Goal: Information Seeking & Learning: Learn about a topic

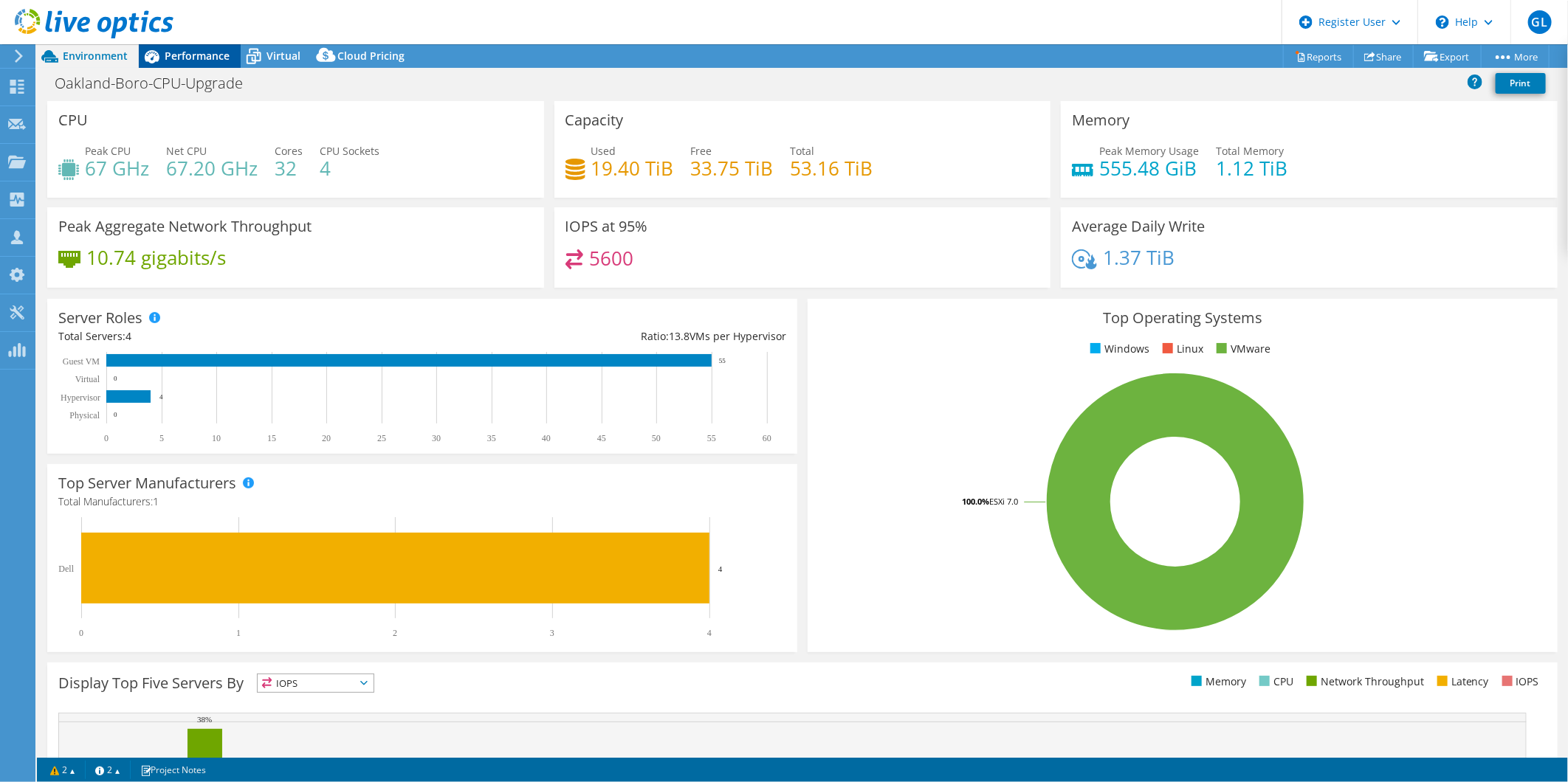
click at [191, 54] on span "Performance" at bounding box center [197, 56] width 65 height 14
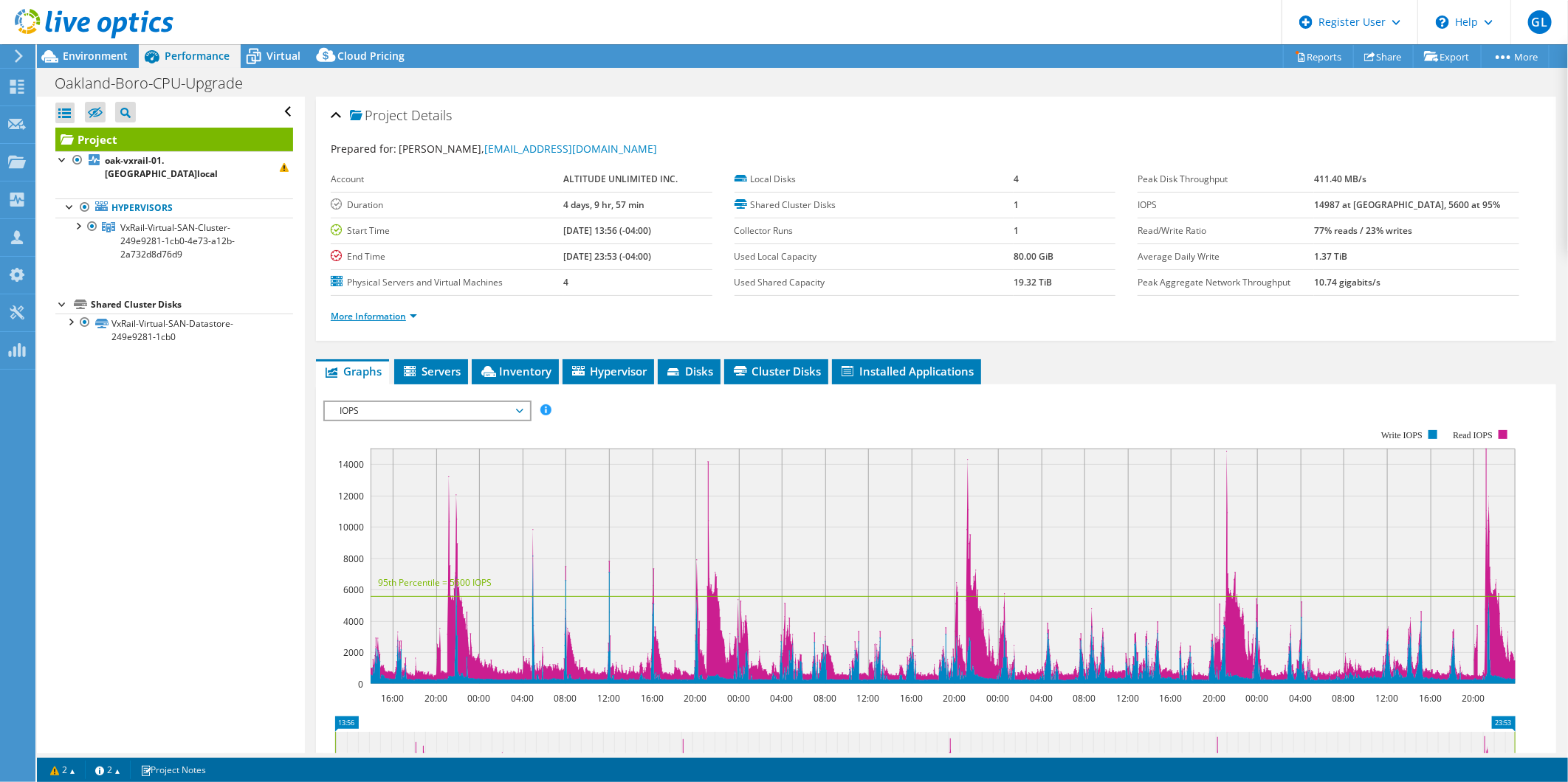
click at [400, 319] on link "More Information" at bounding box center [373, 316] width 86 height 13
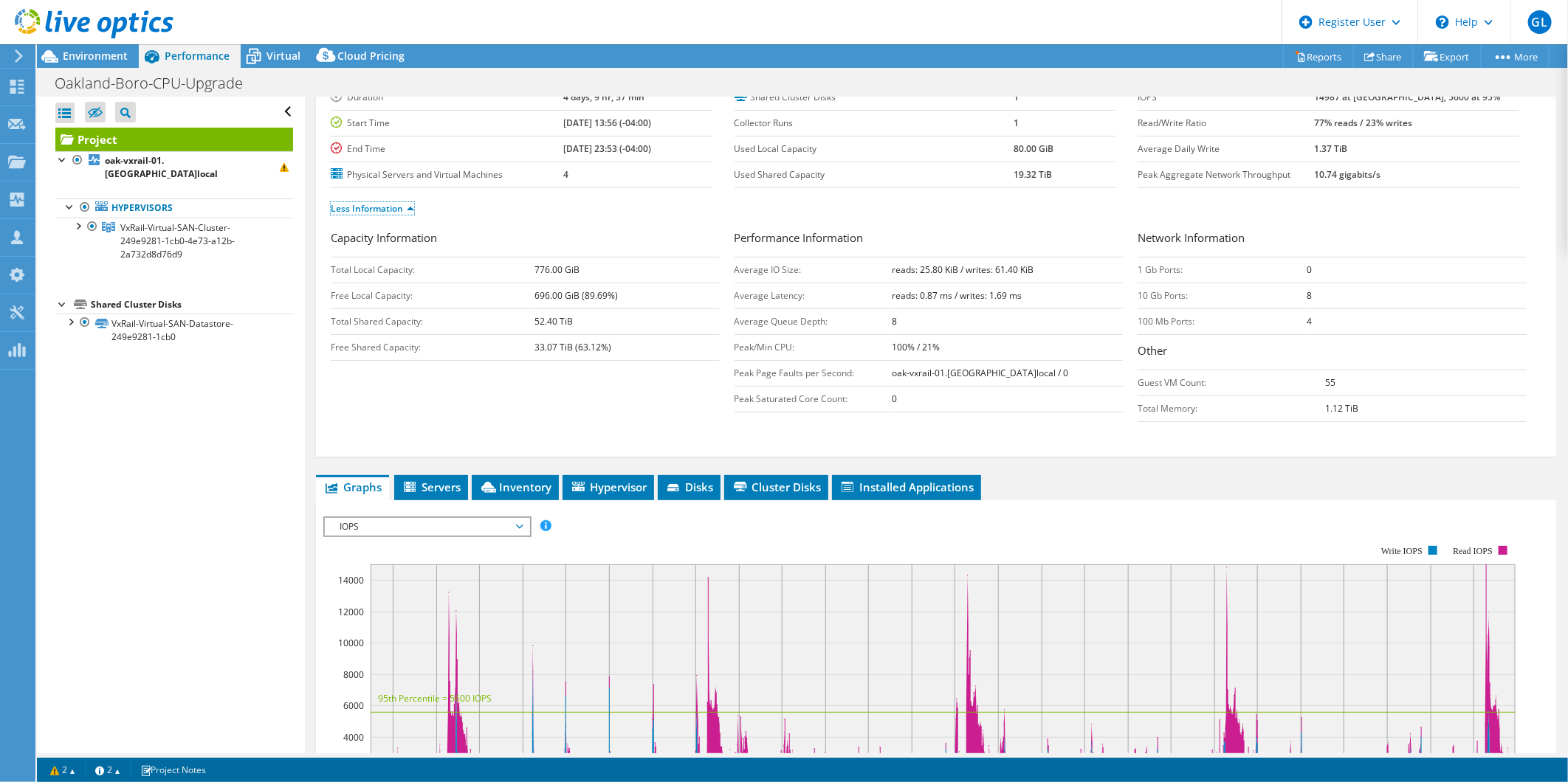
scroll to position [82, 0]
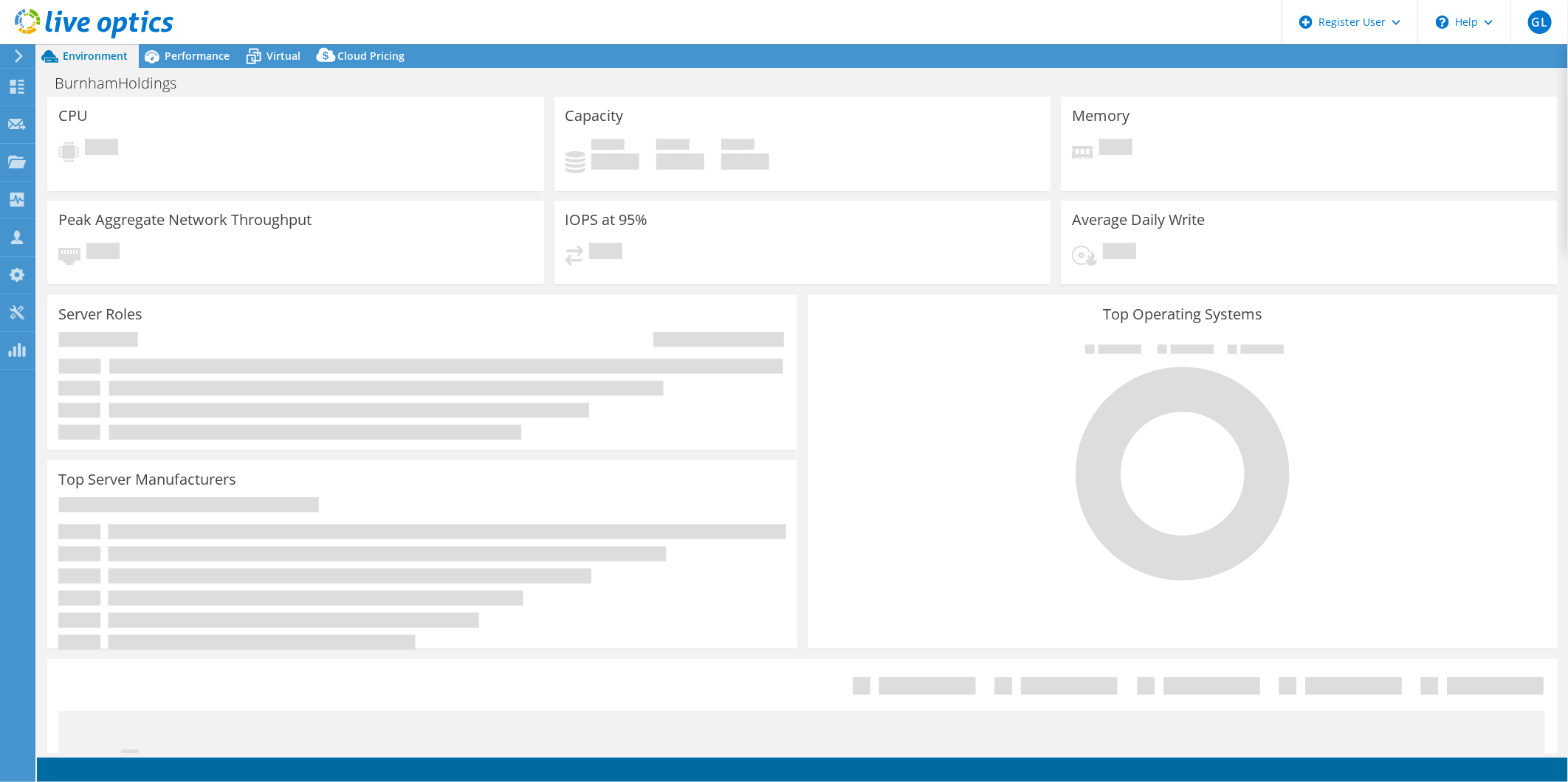
select select "USD"
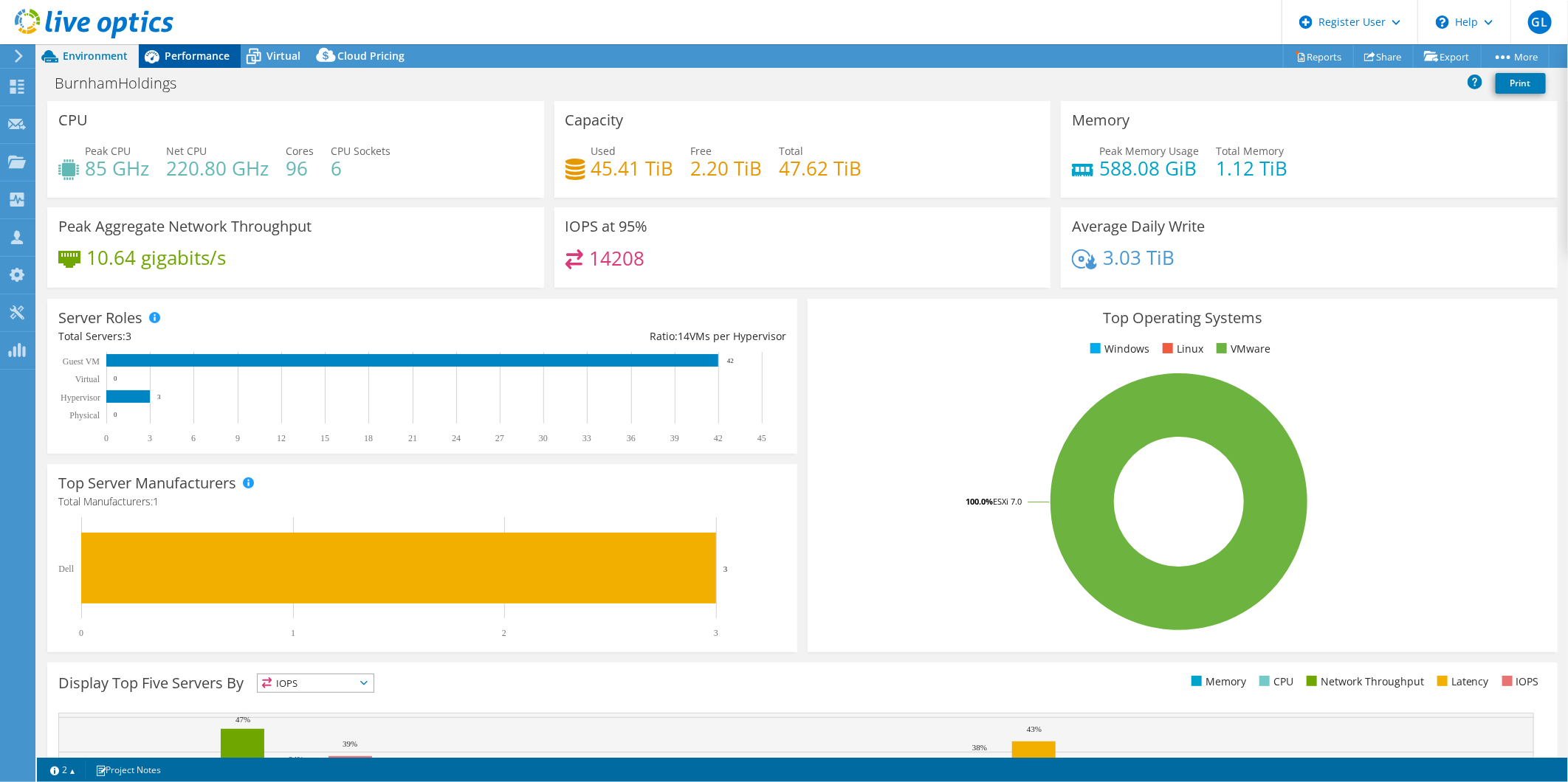
click at [225, 59] on span "Performance" at bounding box center [197, 56] width 65 height 14
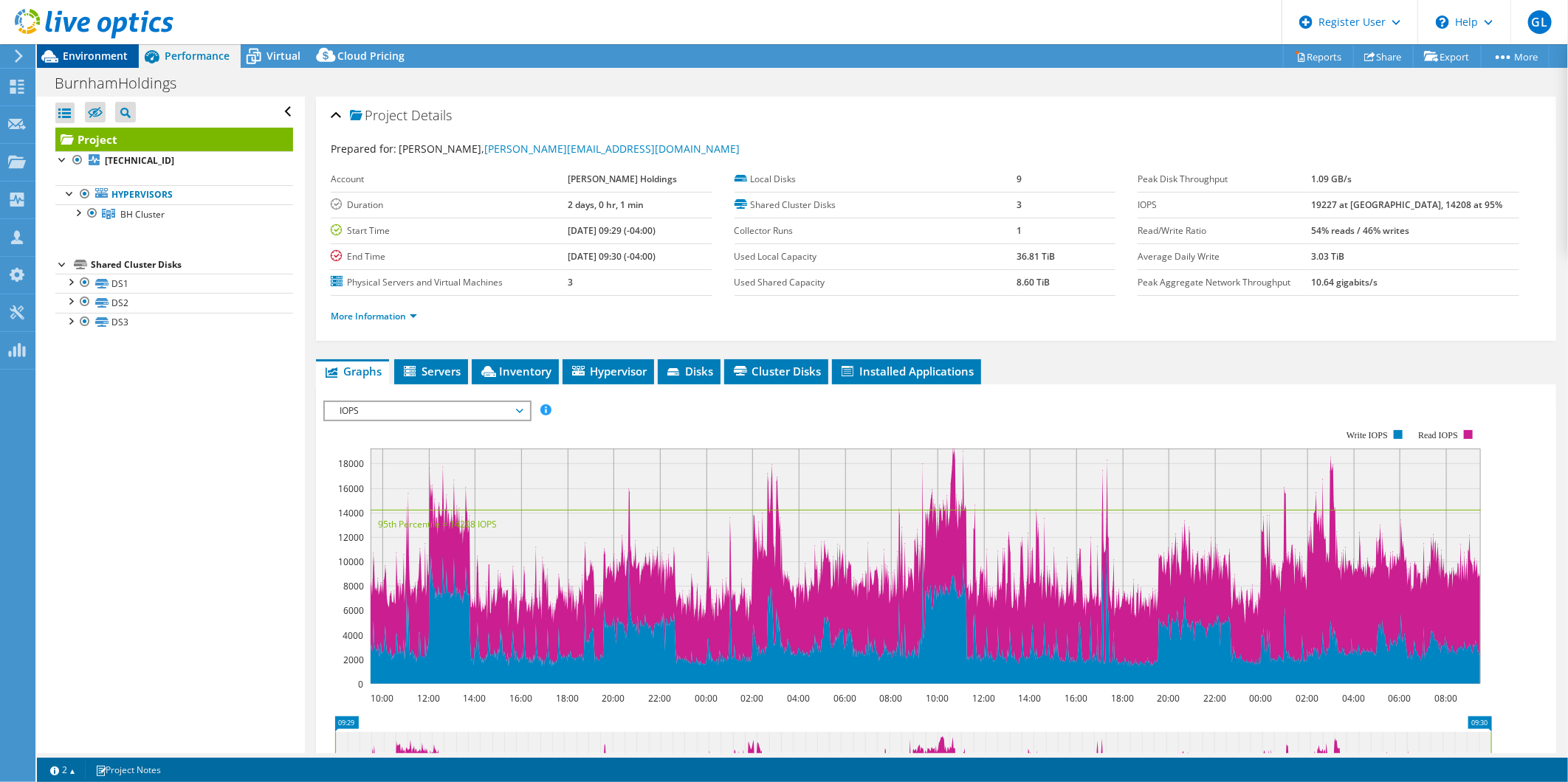
click at [52, 50] on icon at bounding box center [50, 56] width 26 height 26
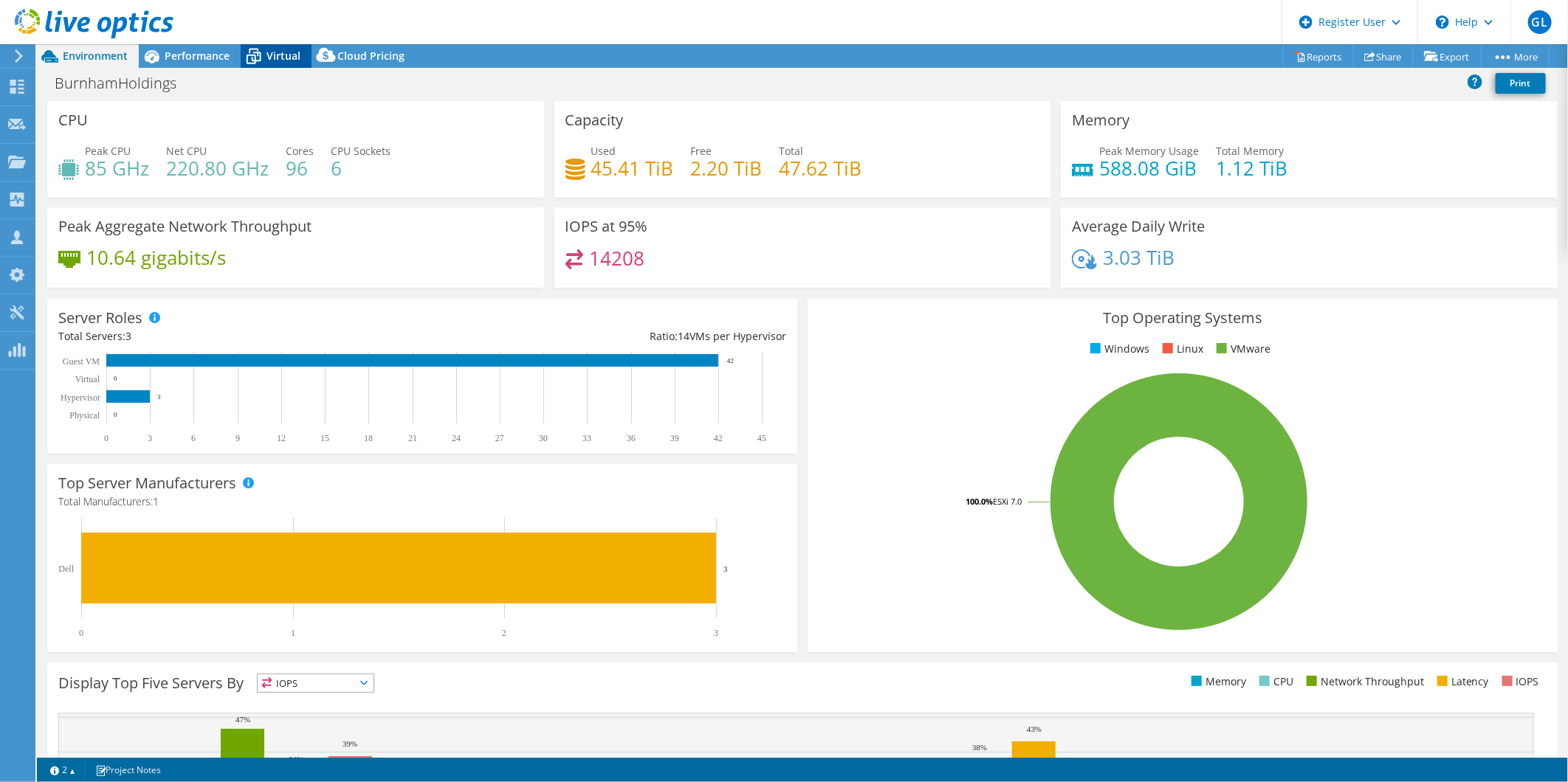
click at [283, 62] on div "Virtual" at bounding box center [276, 56] width 71 height 24
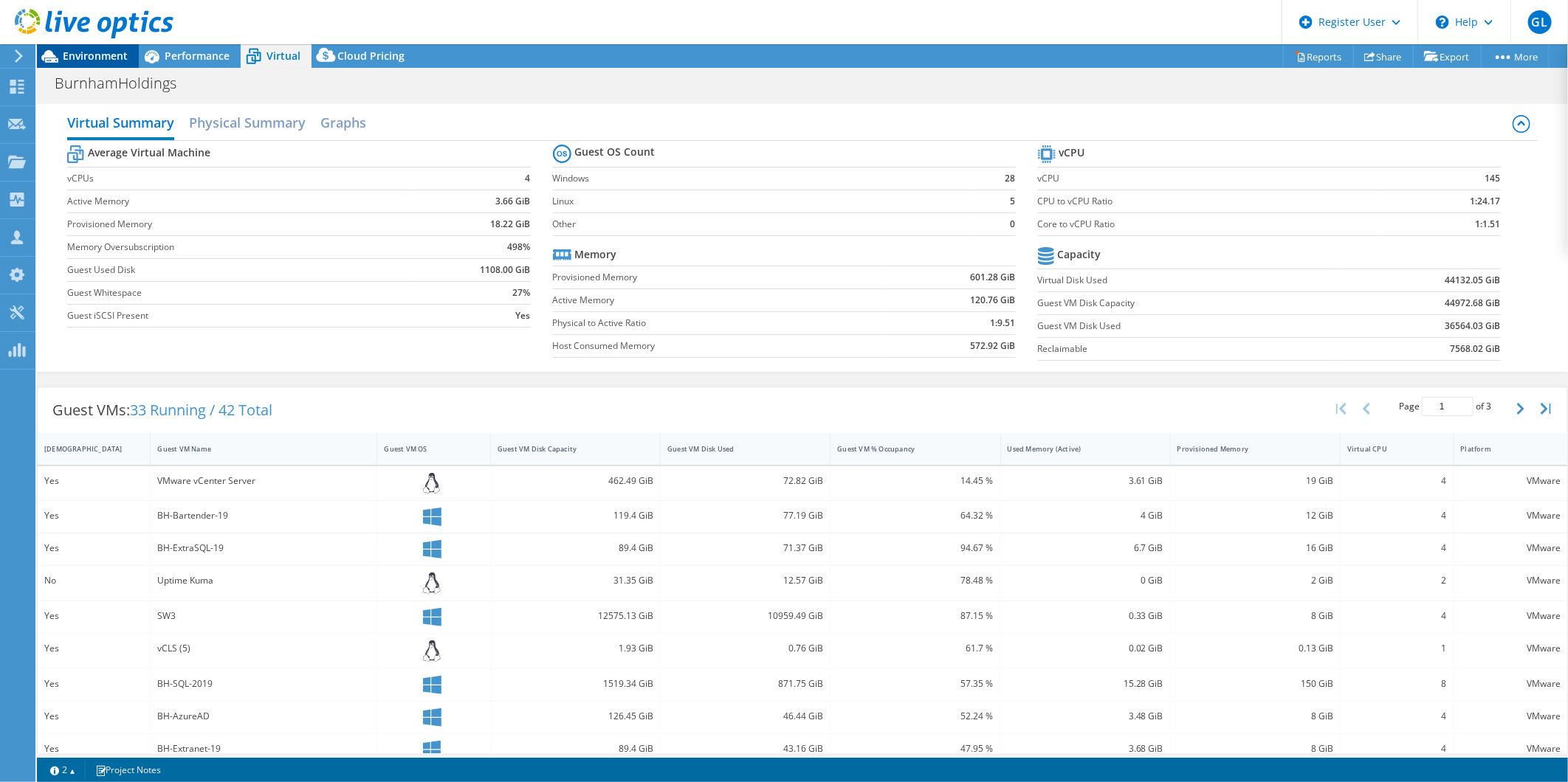
click at [74, 67] on div "Environment" at bounding box center [88, 56] width 102 height 24
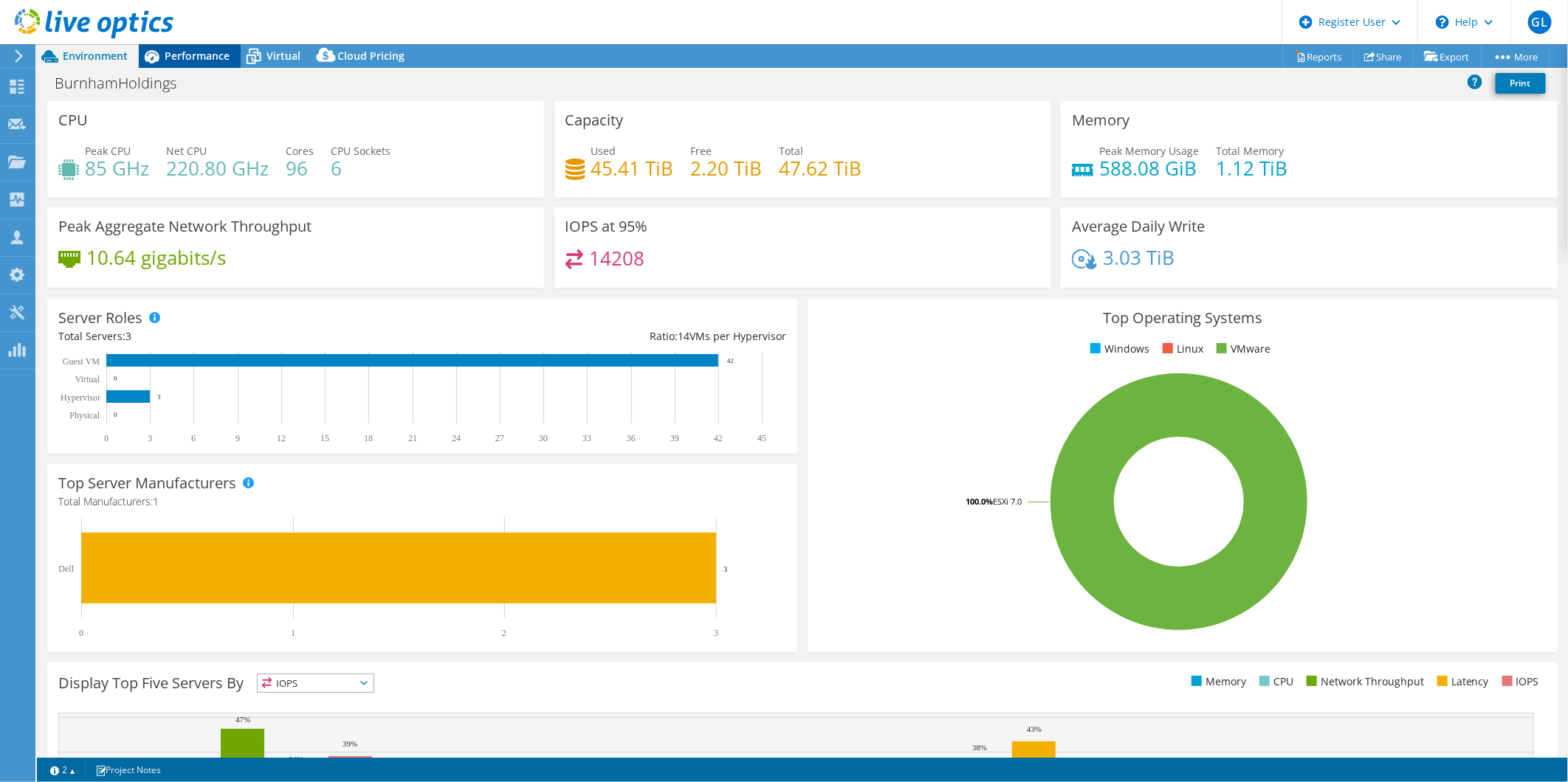
click at [187, 61] on span "Performance" at bounding box center [197, 56] width 65 height 14
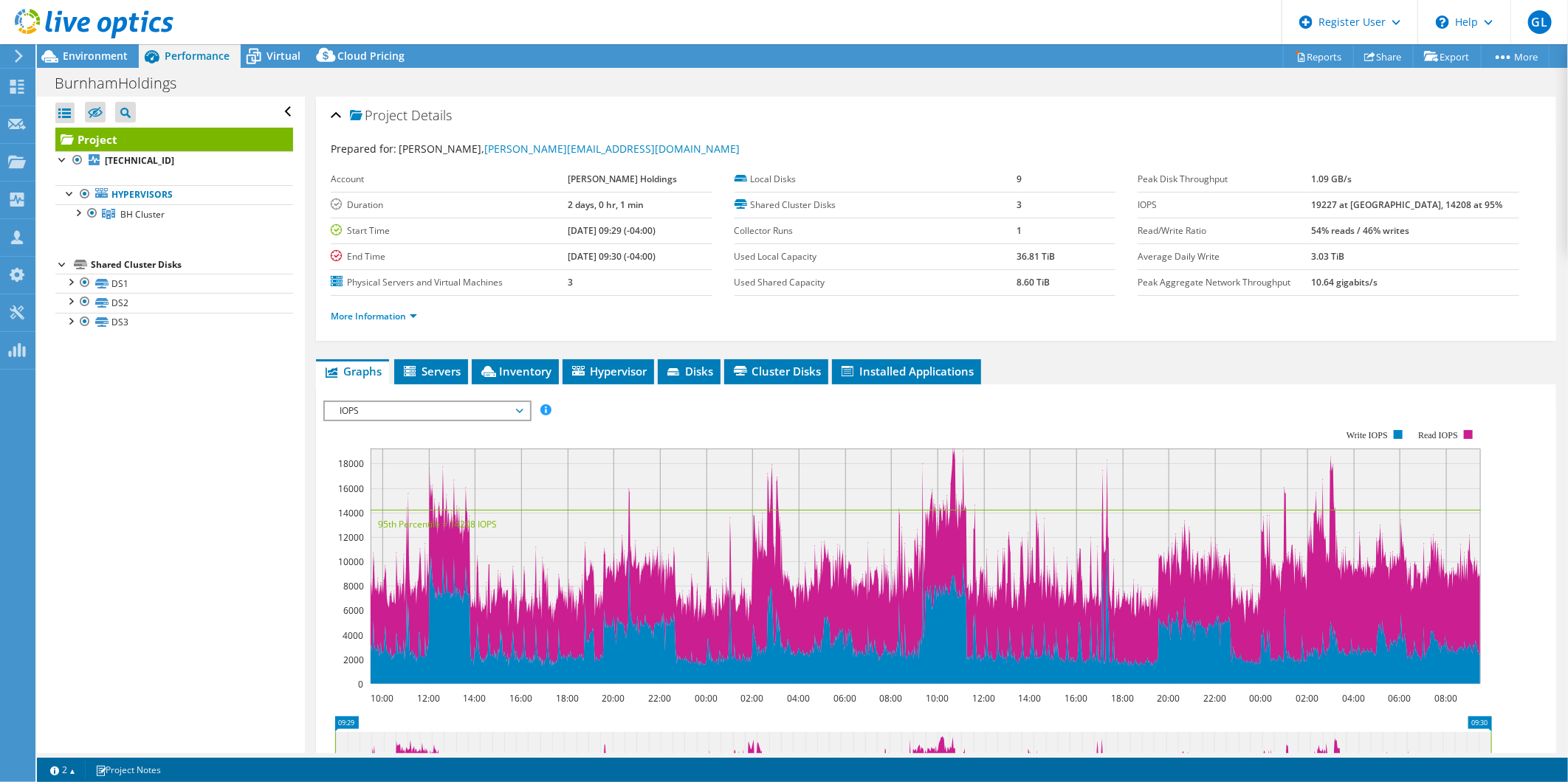
scroll to position [82, 0]
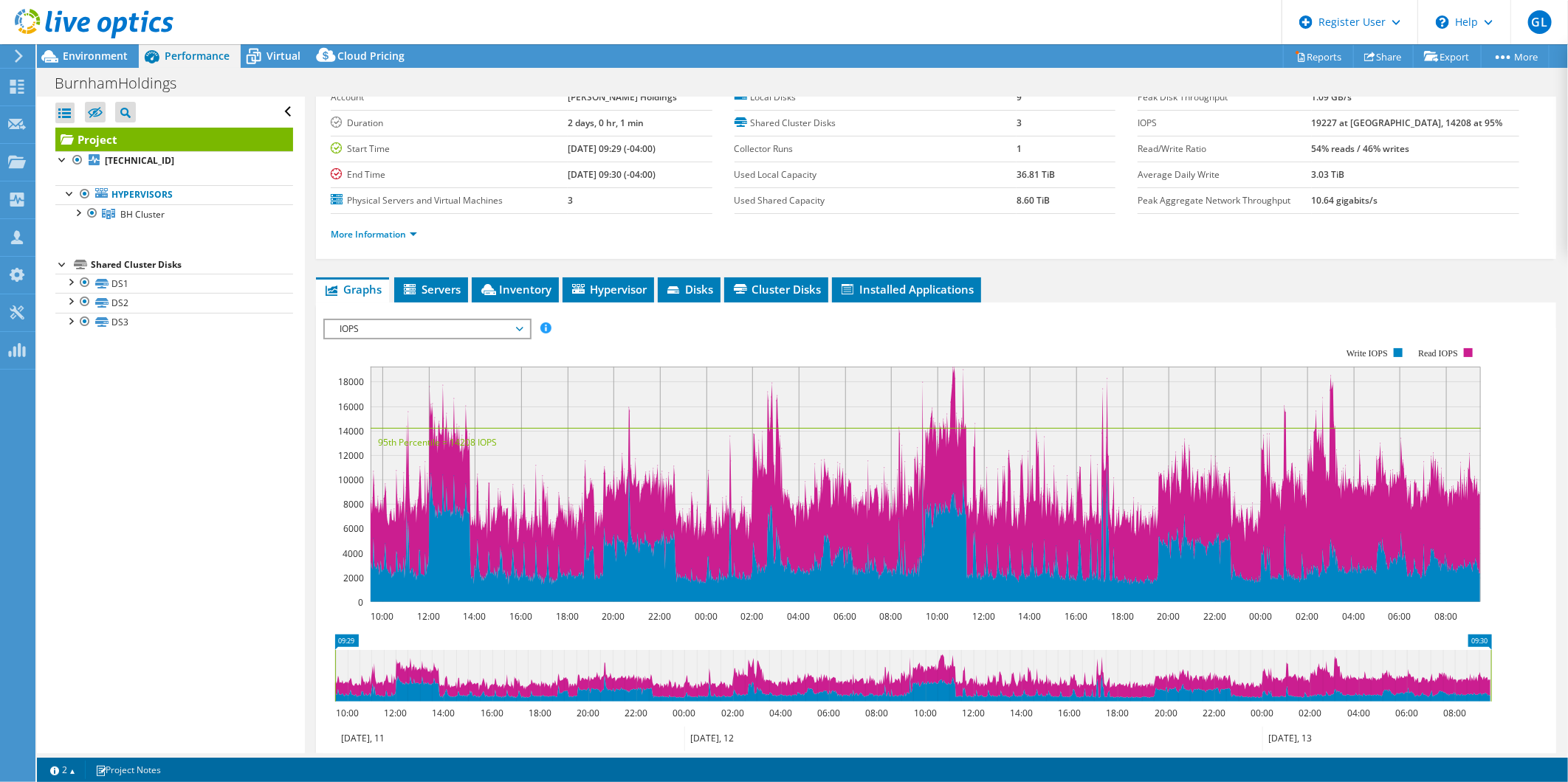
click at [374, 328] on span "IOPS" at bounding box center [427, 329] width 190 height 17
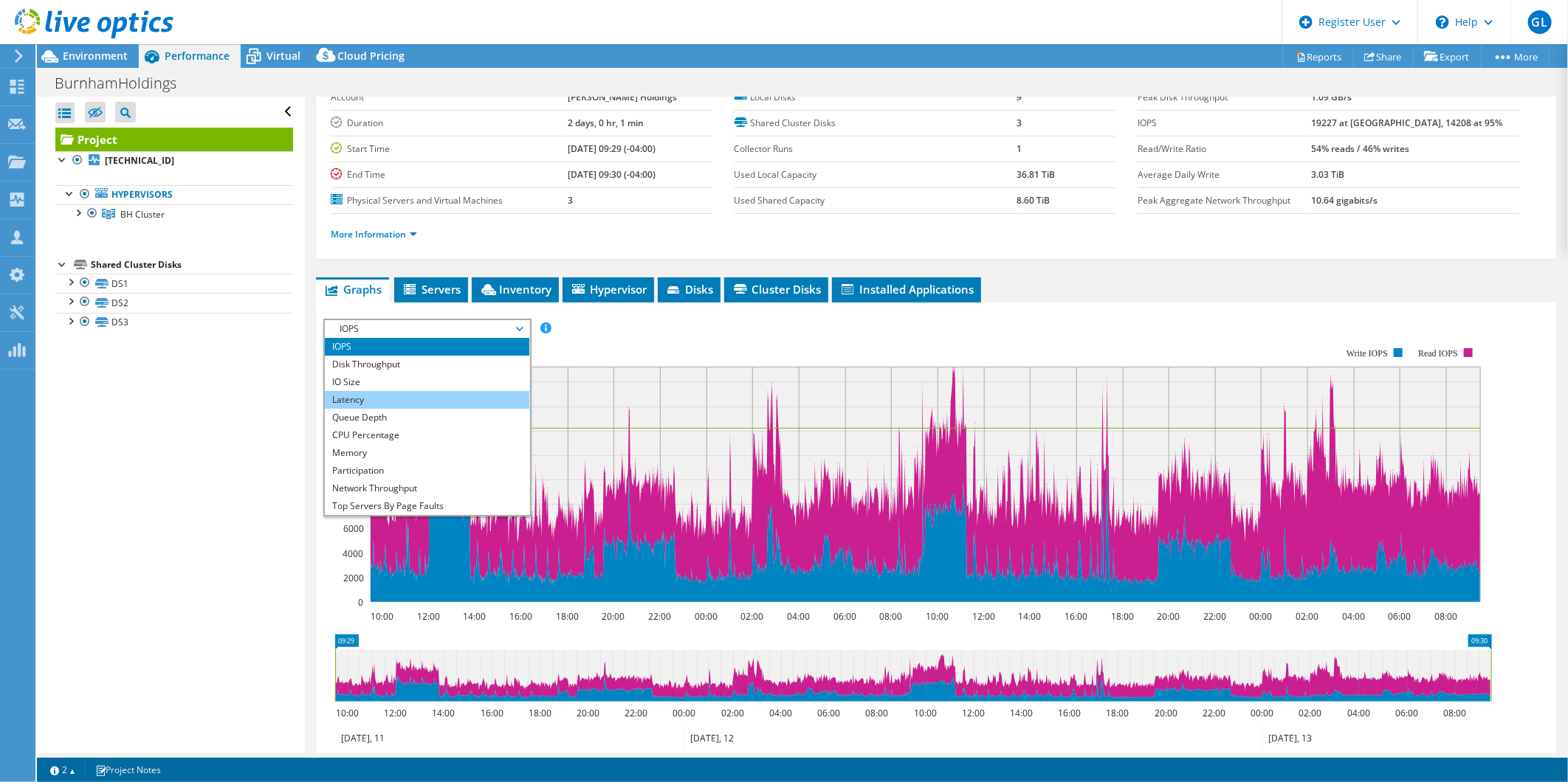
click at [404, 391] on li "Latency" at bounding box center [427, 400] width 205 height 17
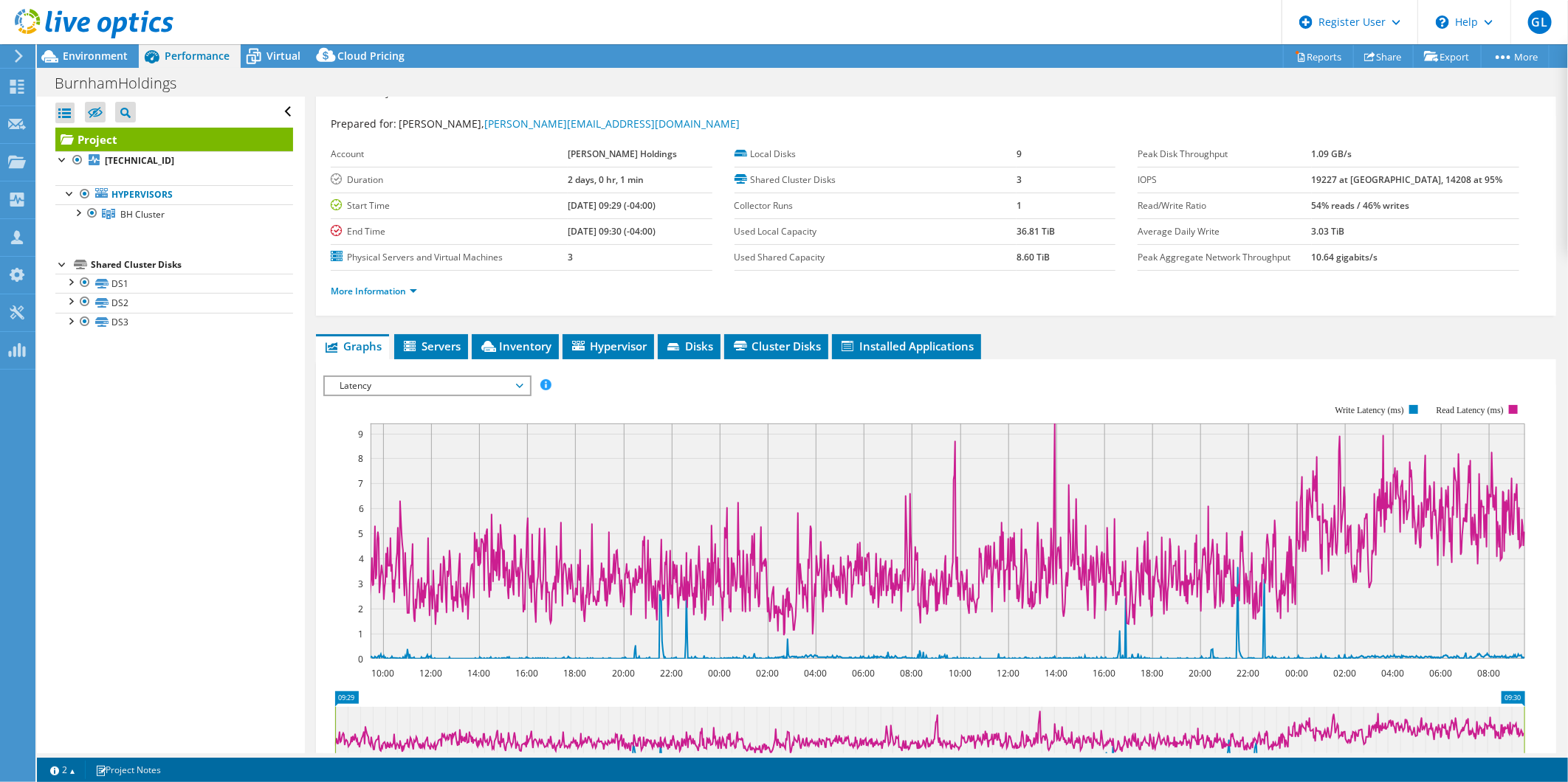
scroll to position [0, 0]
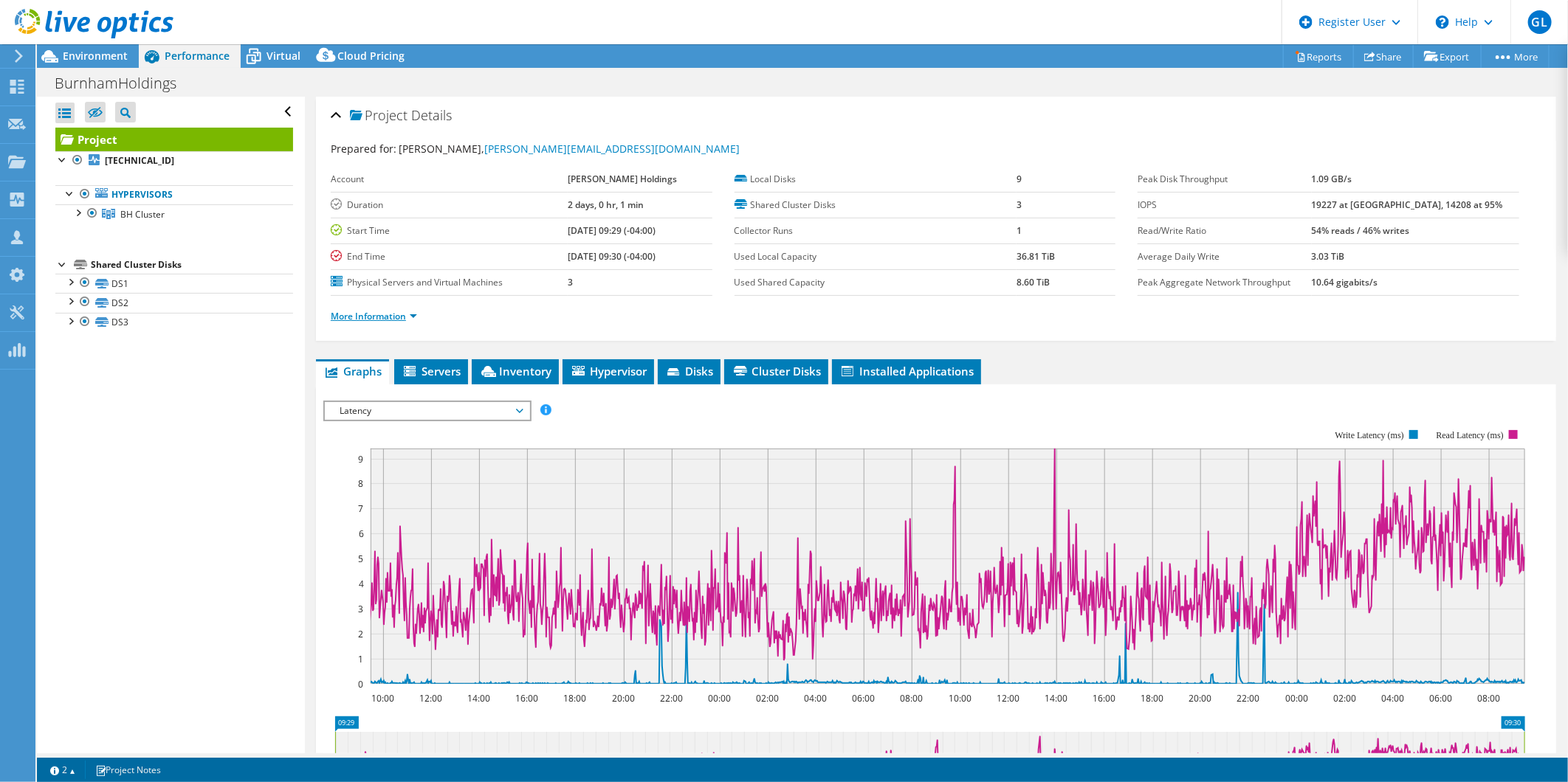
click at [351, 319] on link "More Information" at bounding box center [373, 316] width 86 height 13
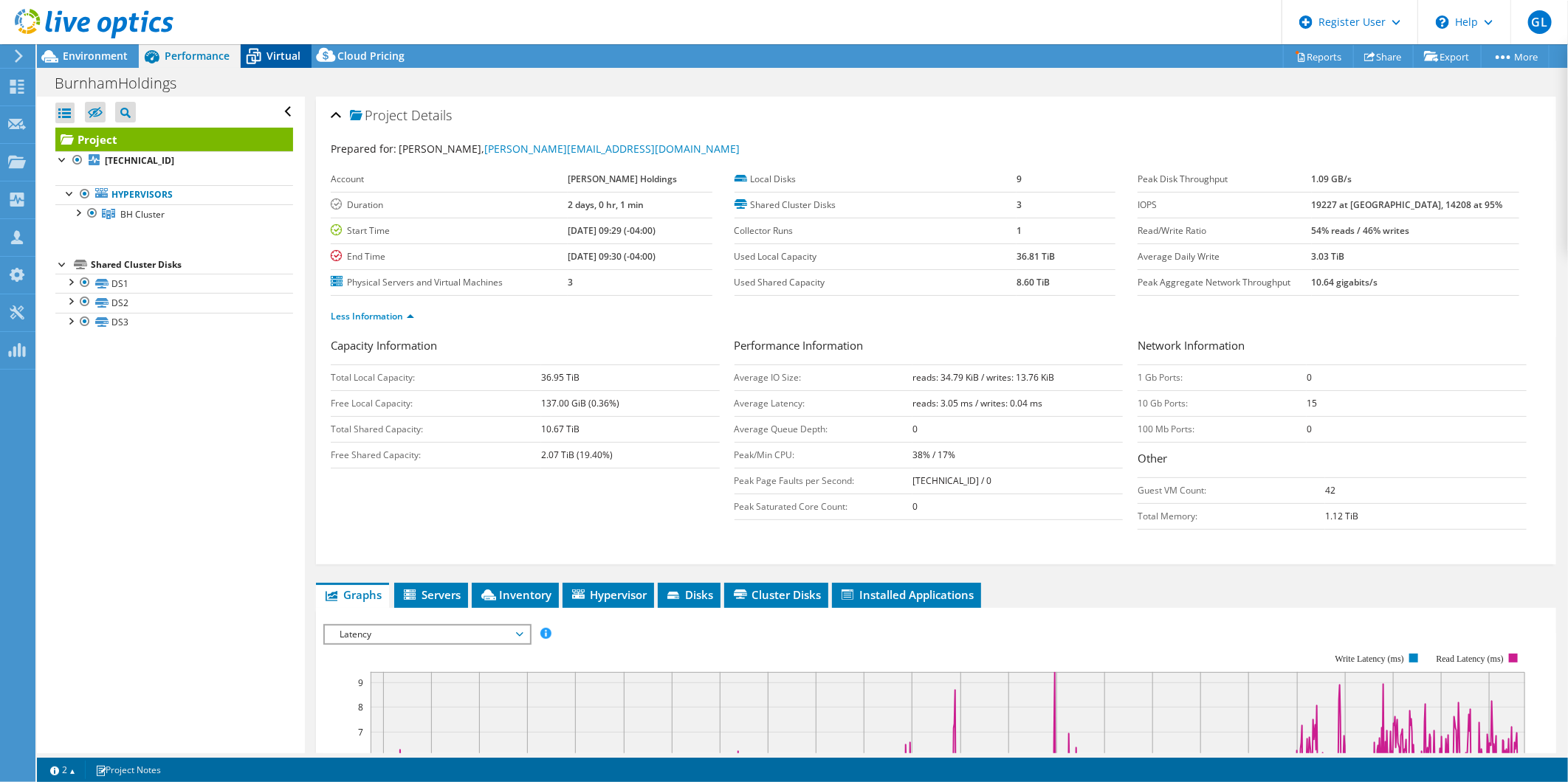
click at [248, 56] on icon at bounding box center [253, 56] width 26 height 26
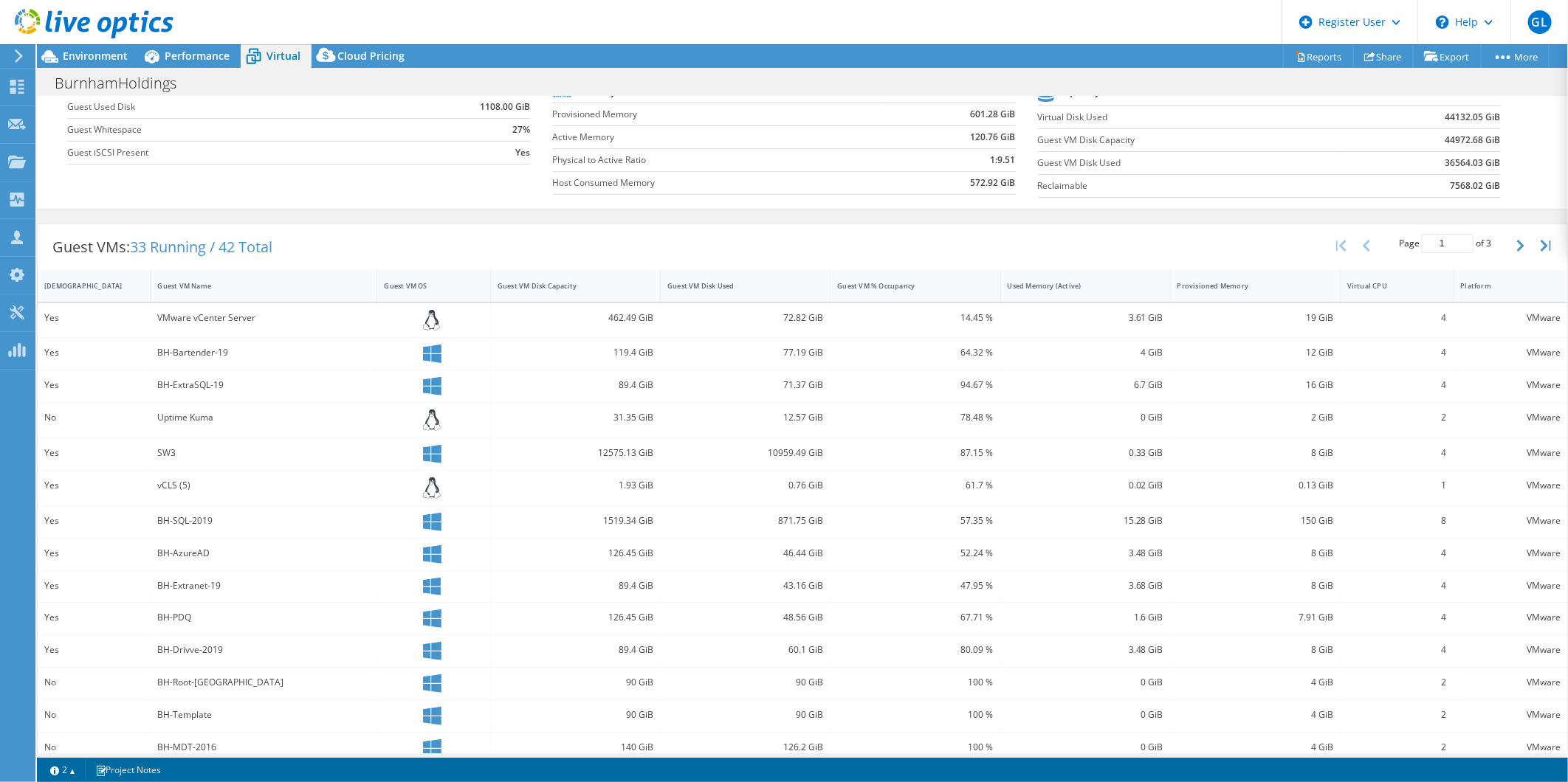
scroll to position [164, 0]
click at [42, 285] on div "[DEMOGRAPHIC_DATA]" at bounding box center [85, 285] width 94 height 23
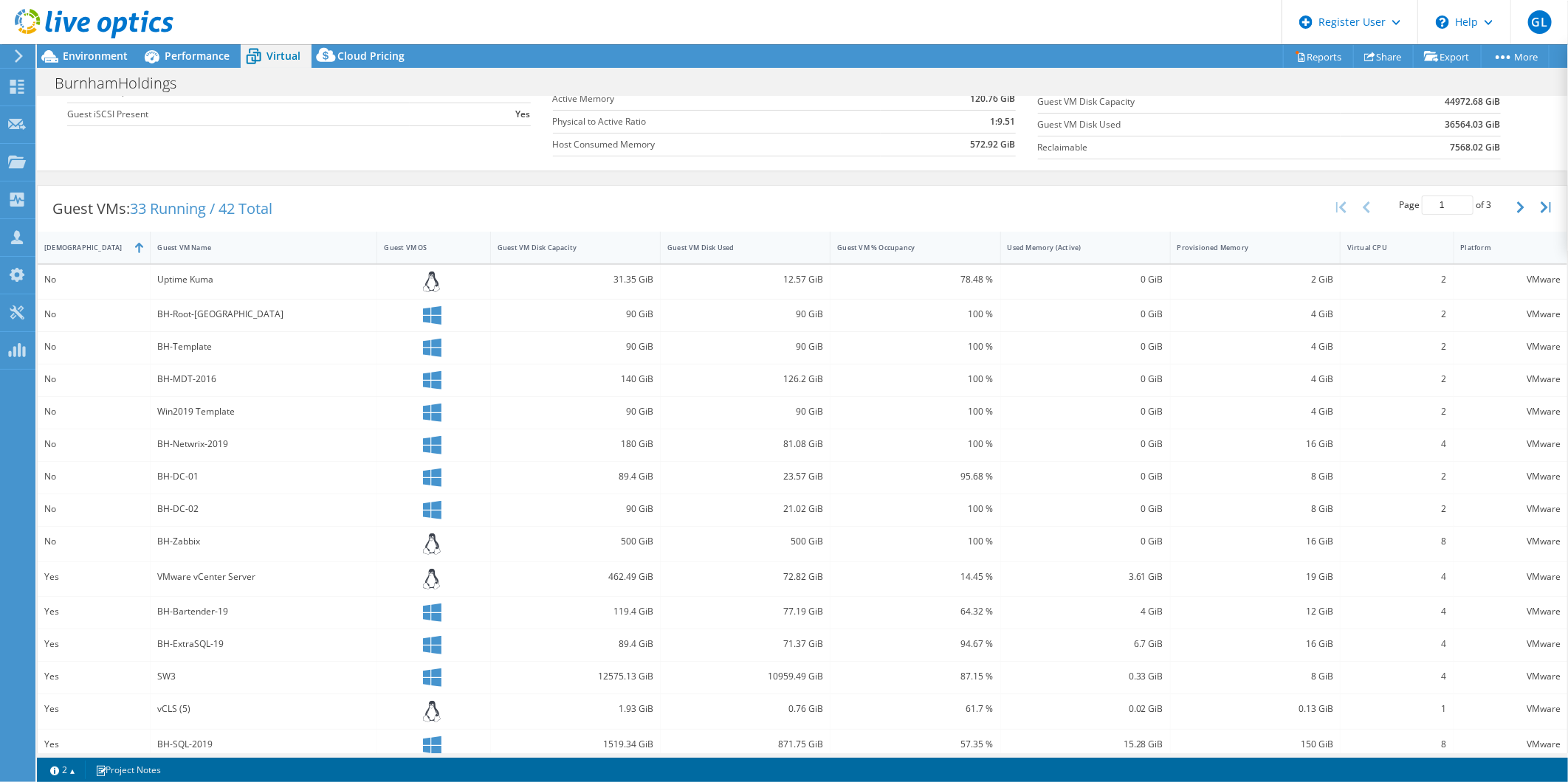
scroll to position [217, 0]
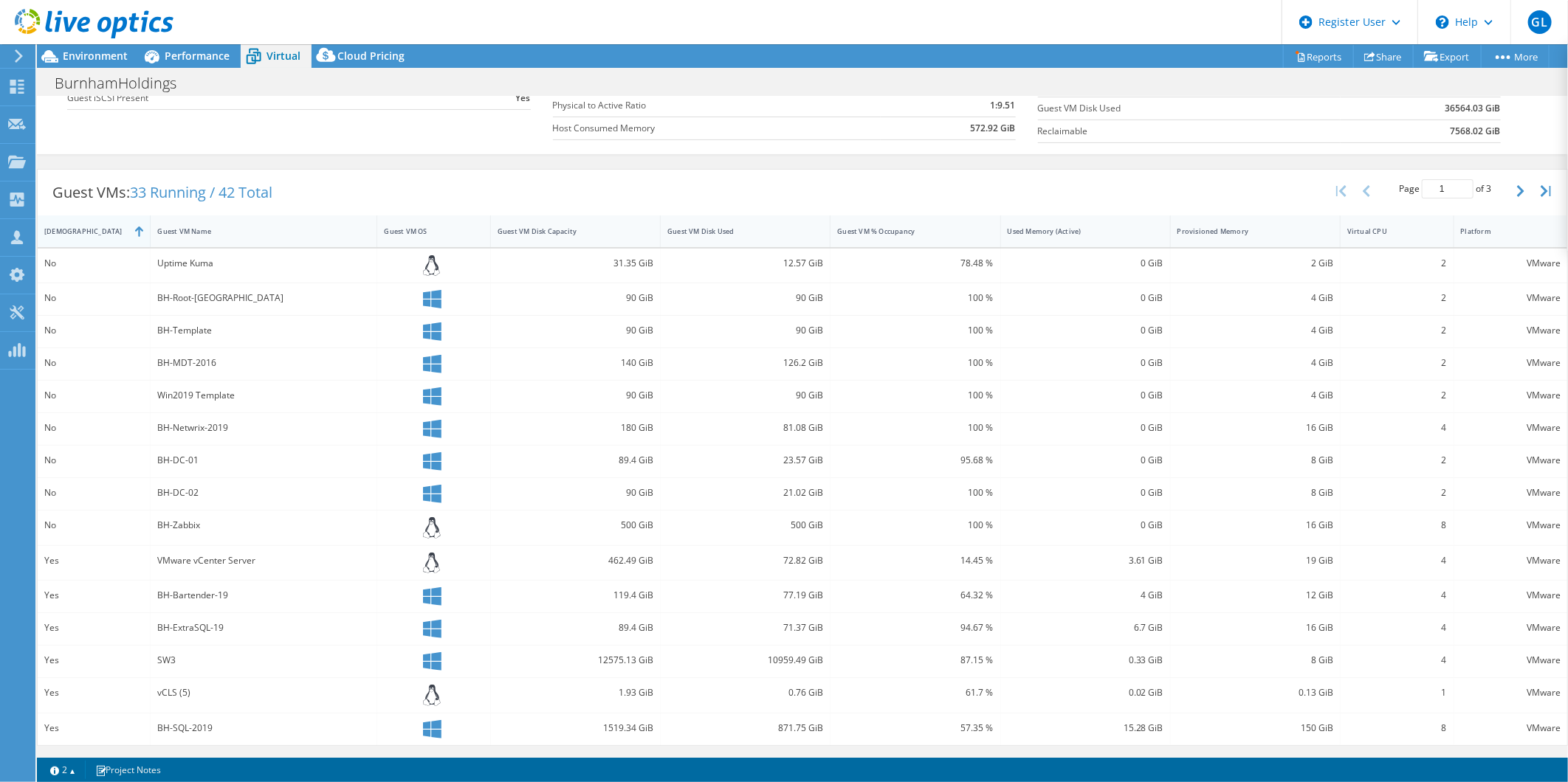
click at [89, 236] on div "[DEMOGRAPHIC_DATA]" at bounding box center [85, 231] width 94 height 23
click at [755, 222] on div "Guest VM Disk Used" at bounding box center [736, 233] width 151 height 23
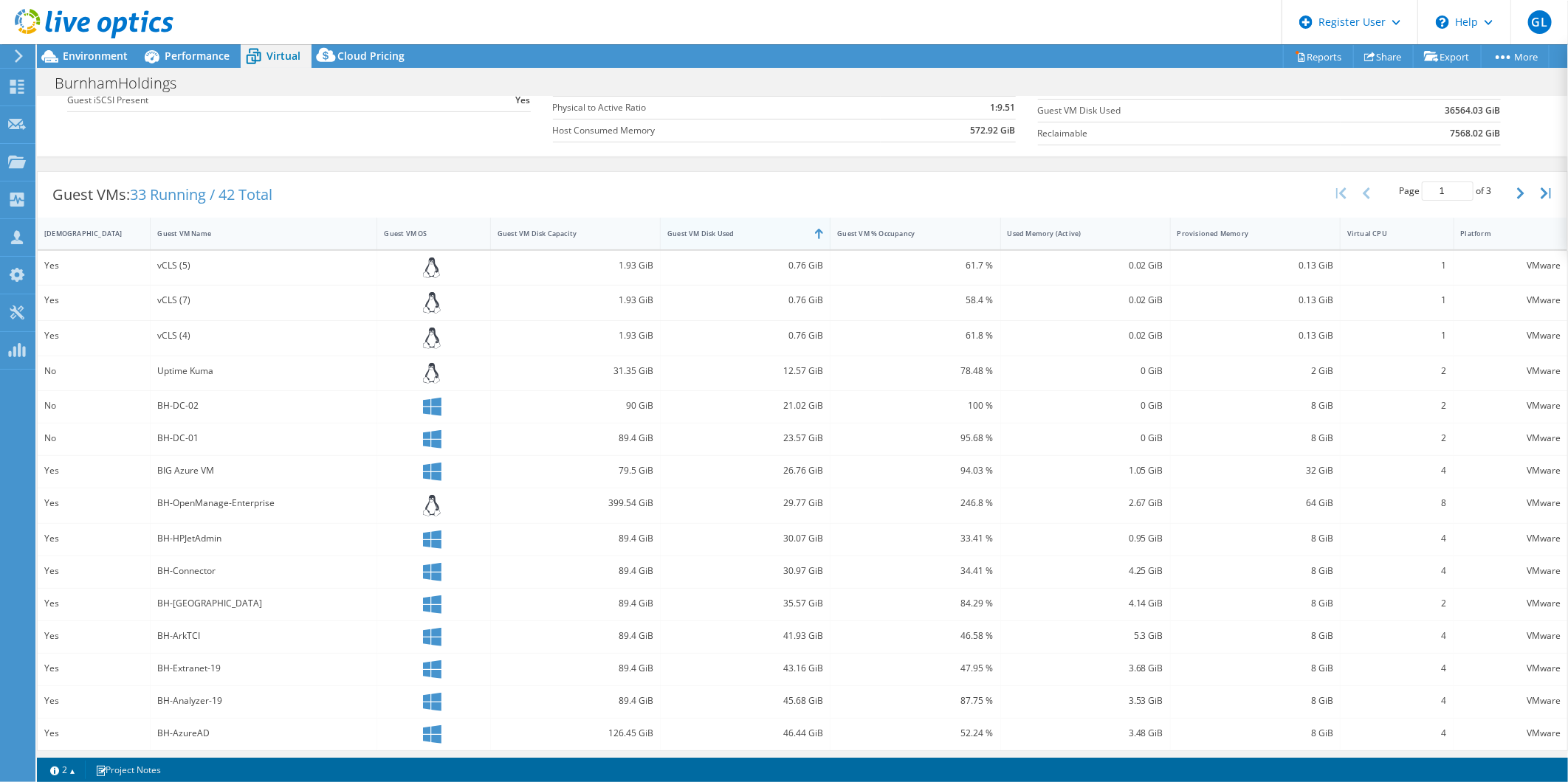
click at [755, 222] on div "Guest VM Disk Used" at bounding box center [736, 233] width 151 height 23
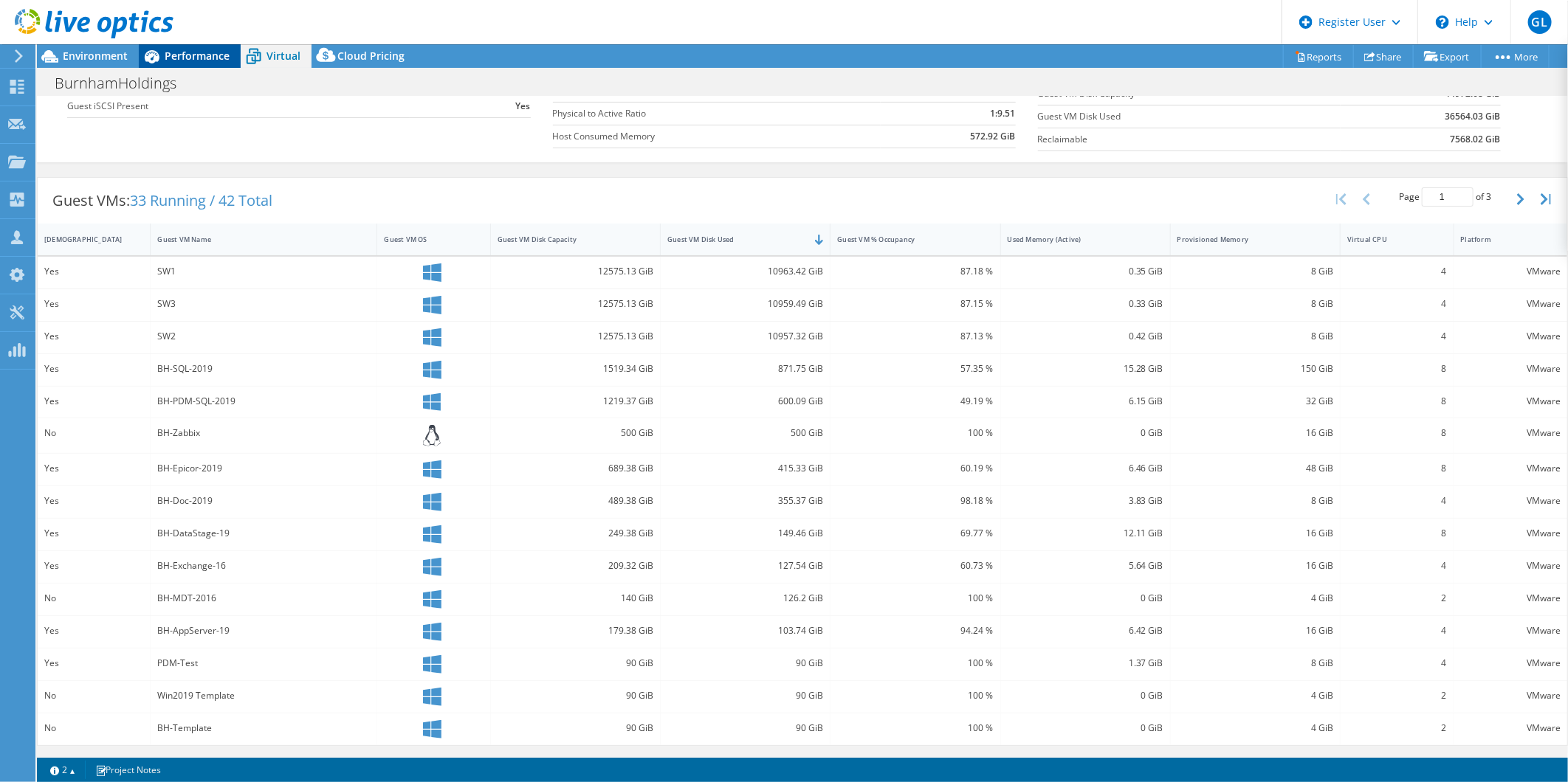
click at [191, 65] on div "Performance" at bounding box center [189, 56] width 102 height 24
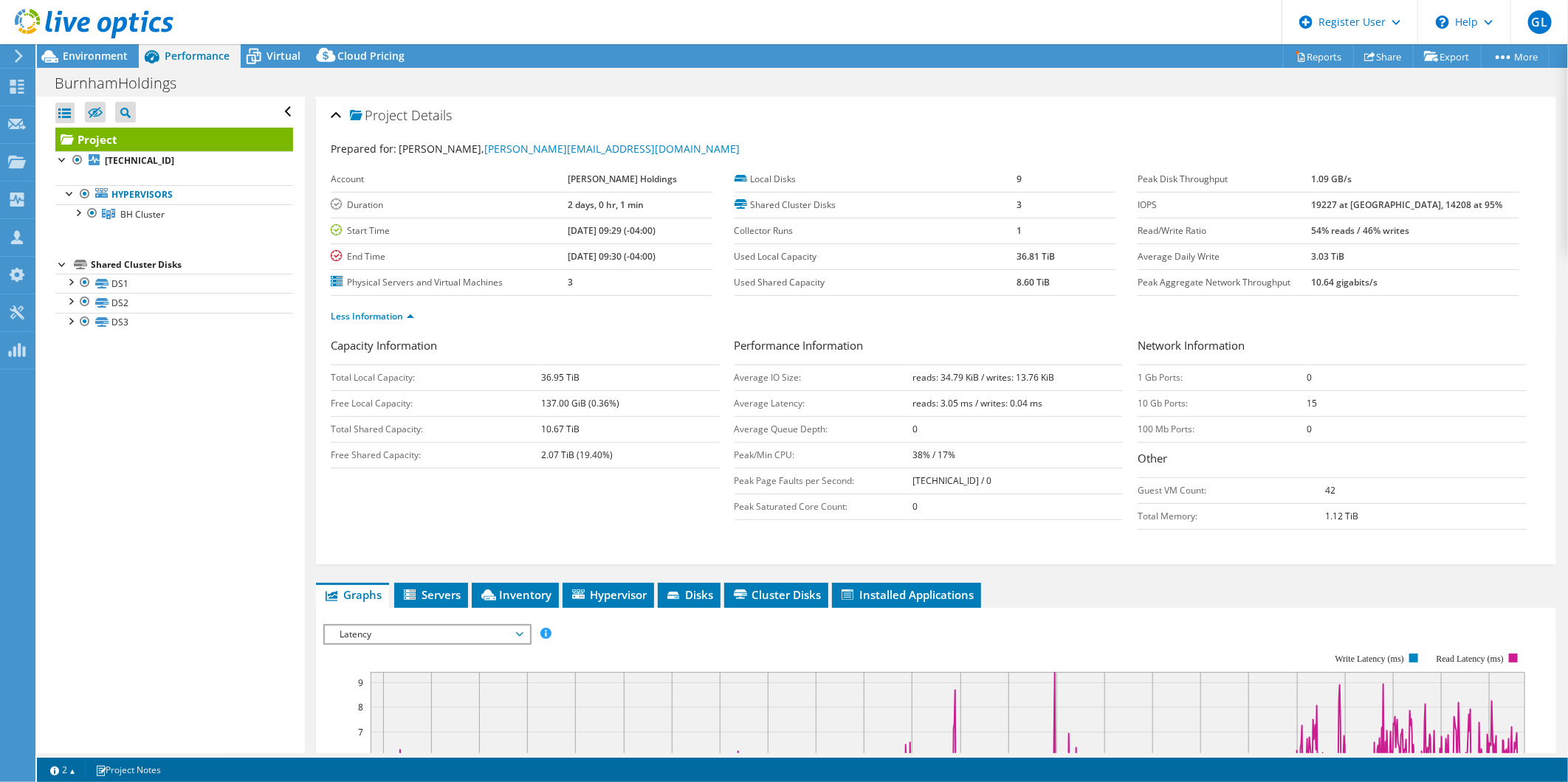
scroll to position [0, 0]
click at [111, 50] on span "Environment" at bounding box center [95, 56] width 65 height 14
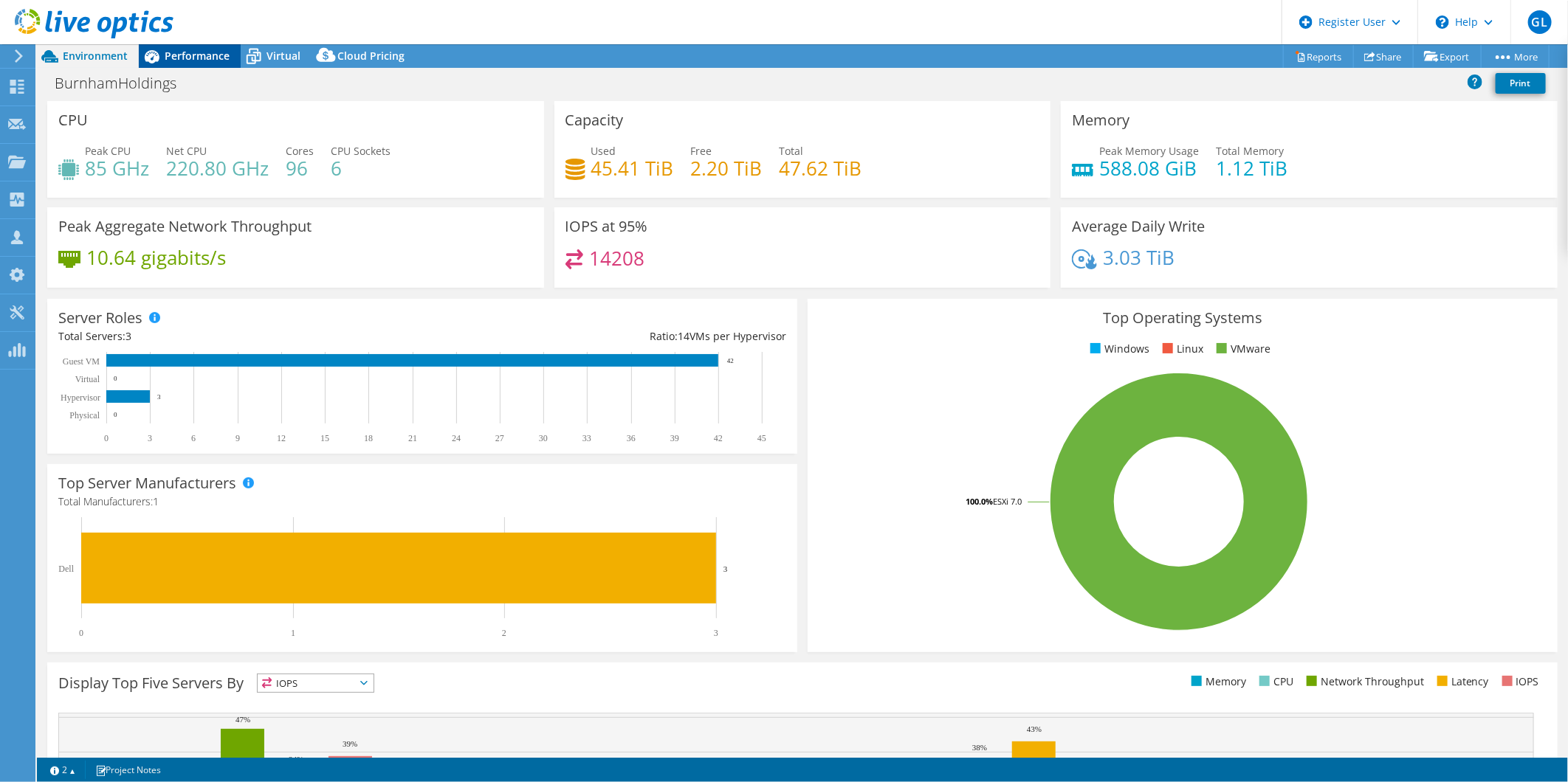
click at [220, 57] on span "Performance" at bounding box center [197, 56] width 65 height 14
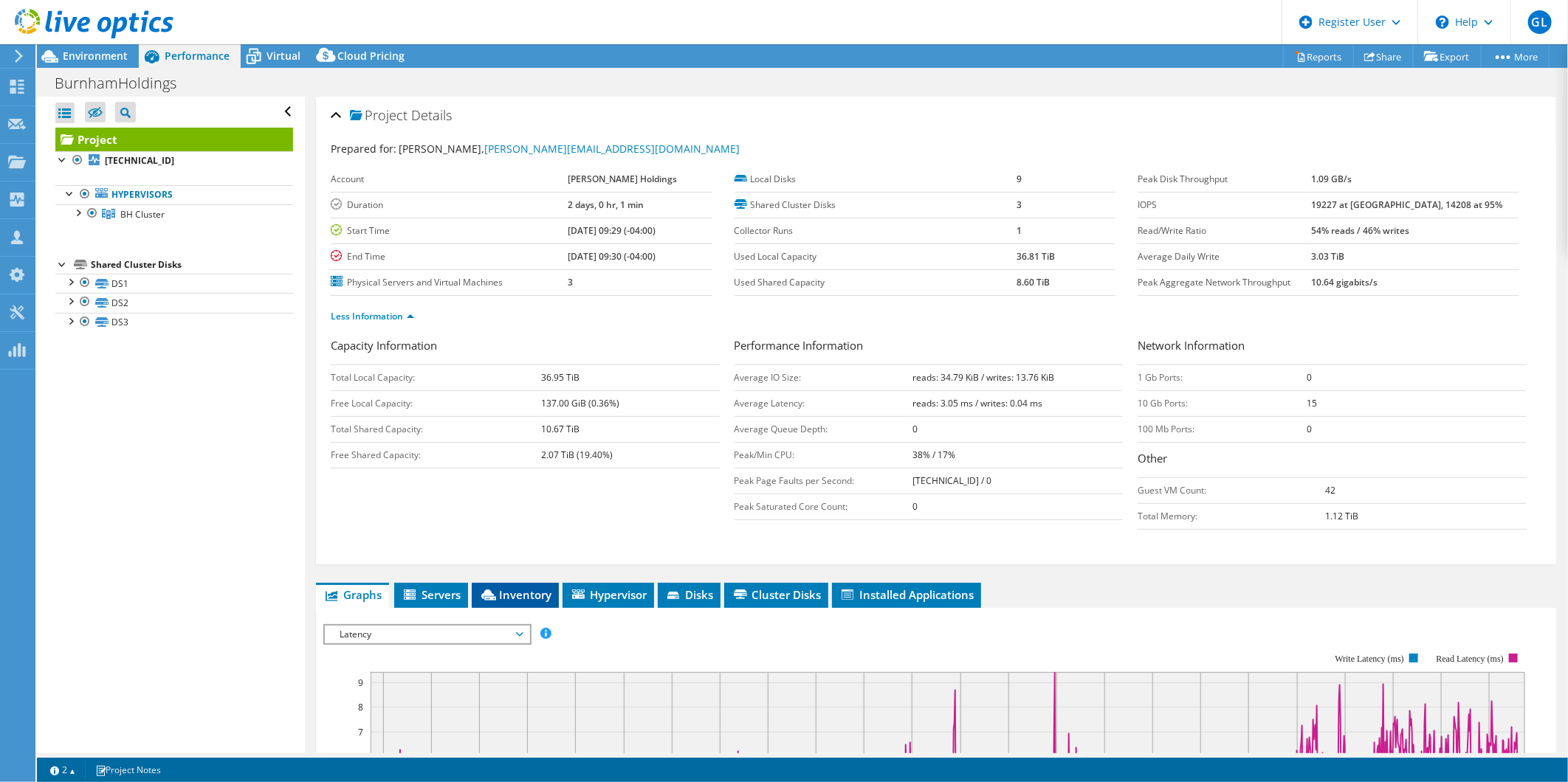
click at [539, 588] on span "Inventory" at bounding box center [515, 595] width 72 height 15
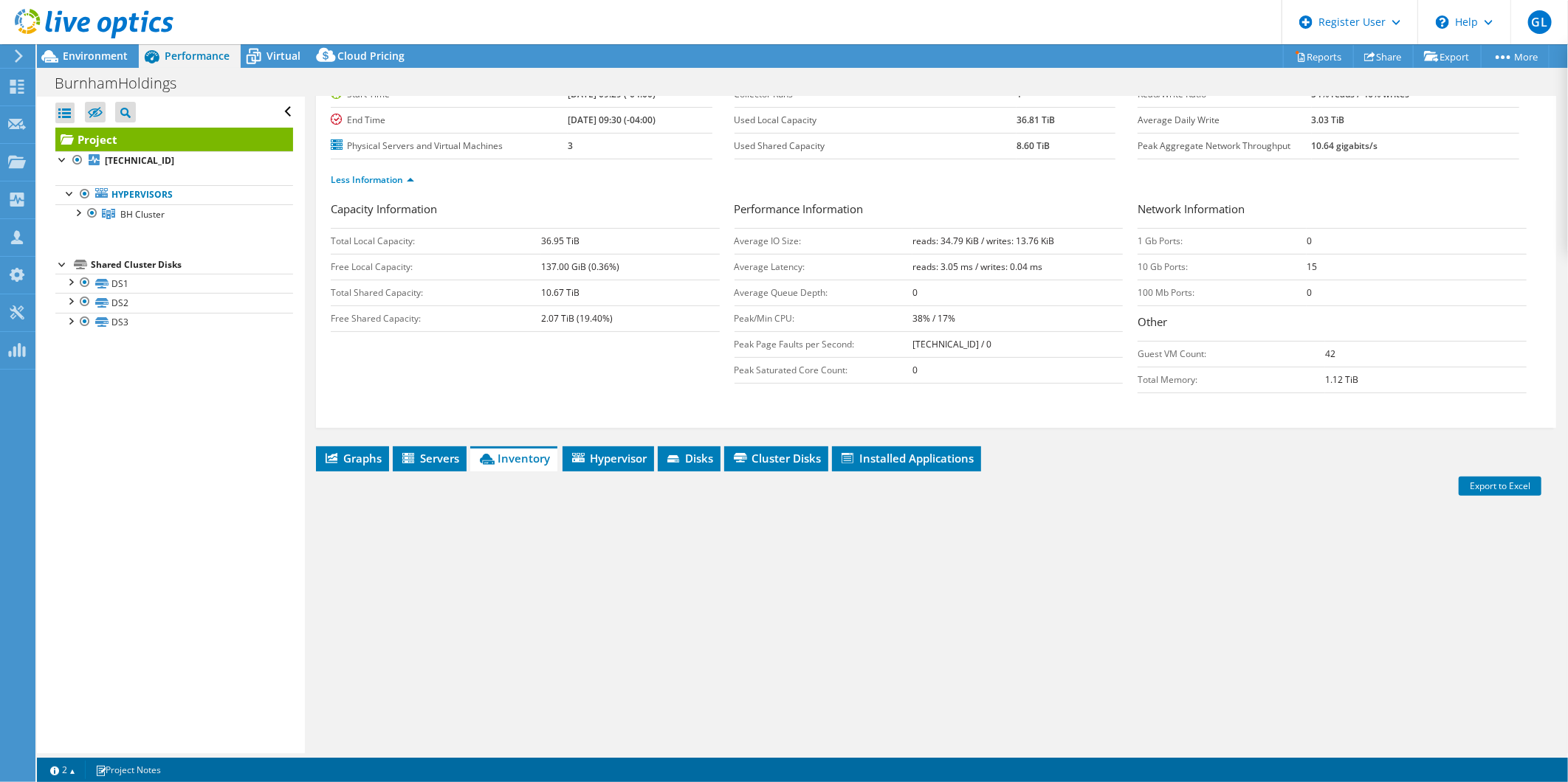
scroll to position [223, 0]
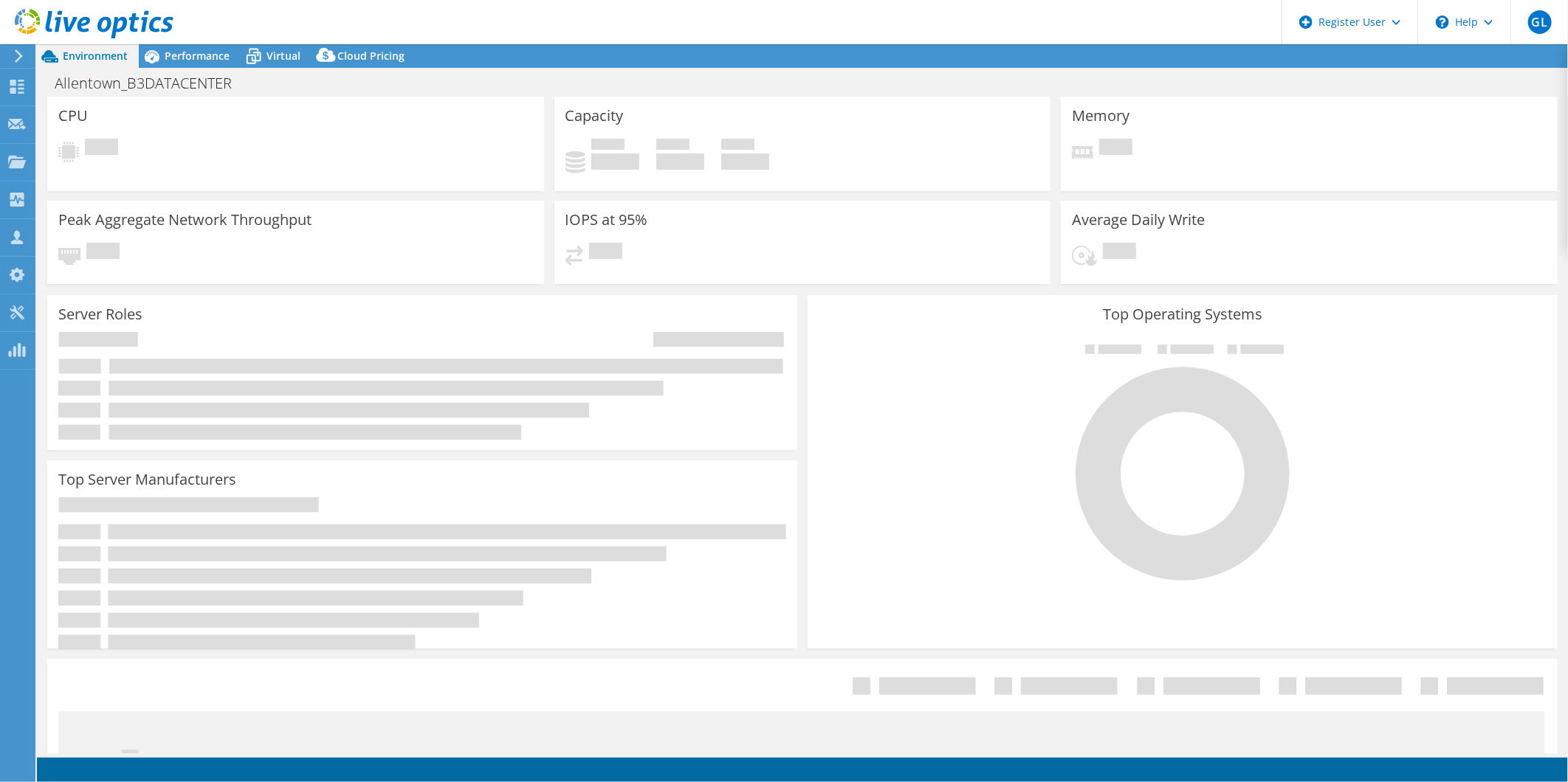
select select "USD"
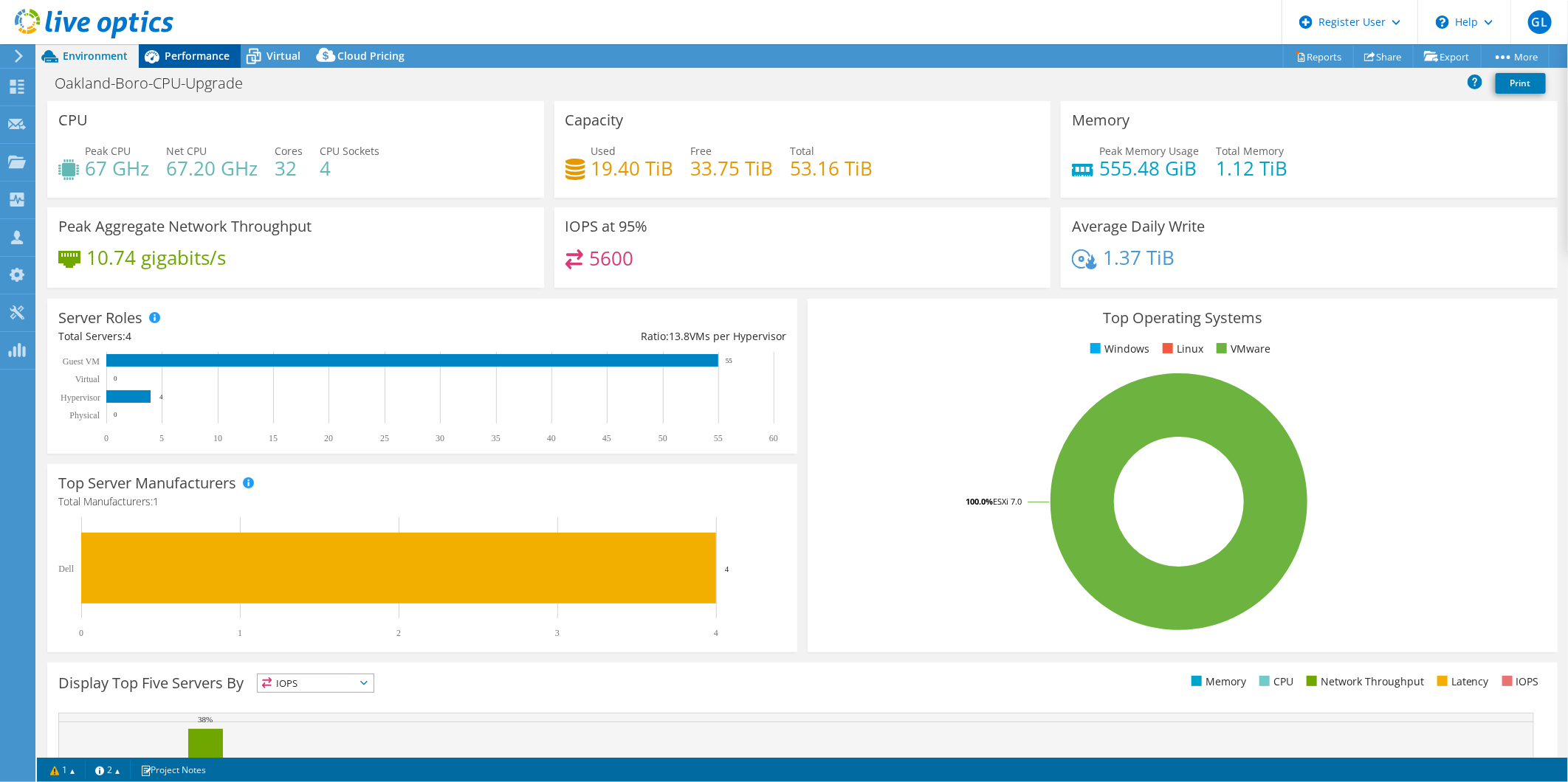
click at [213, 61] on span "Performance" at bounding box center [197, 56] width 65 height 14
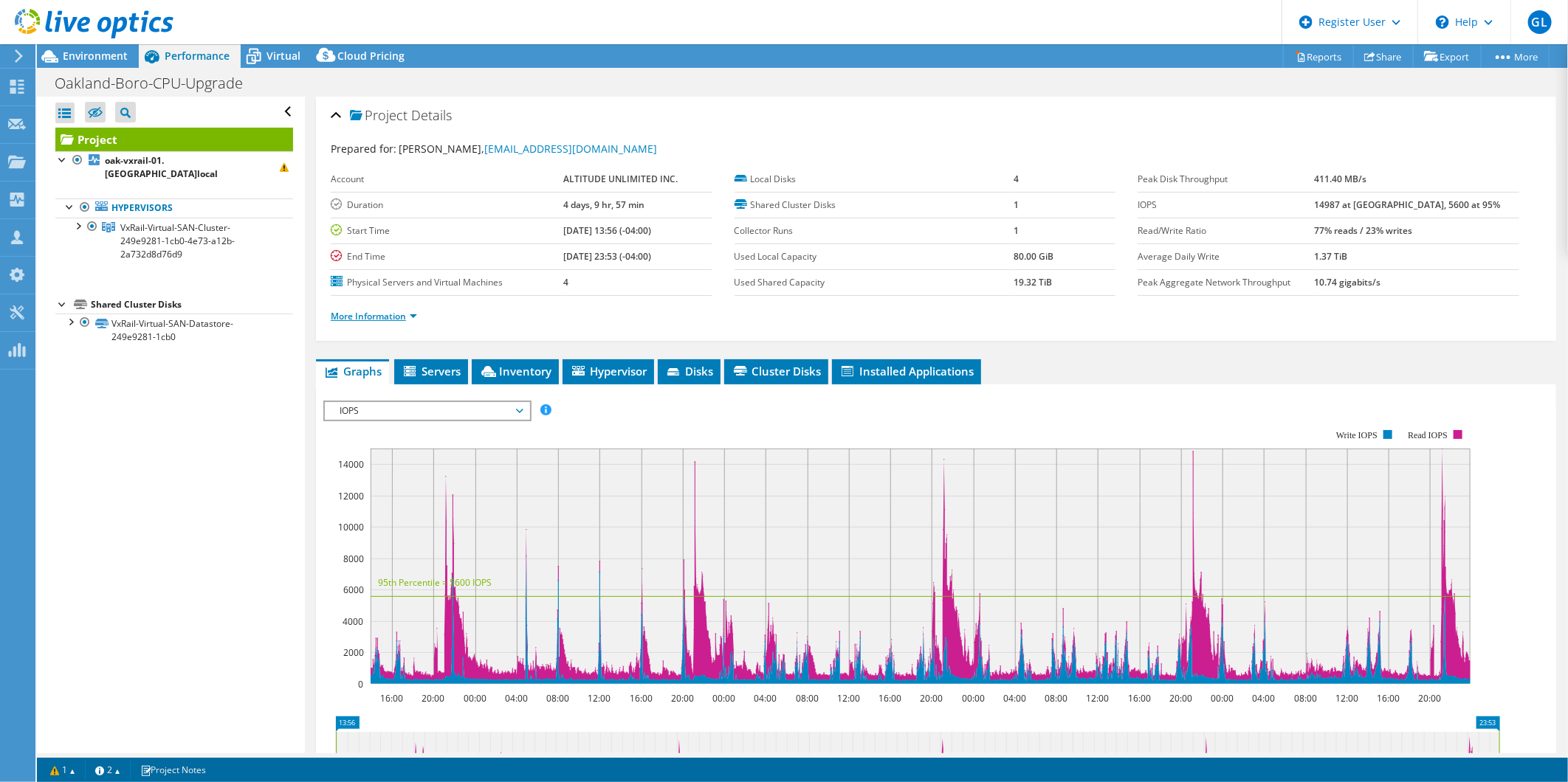
click at [395, 318] on link "More Information" at bounding box center [373, 316] width 86 height 13
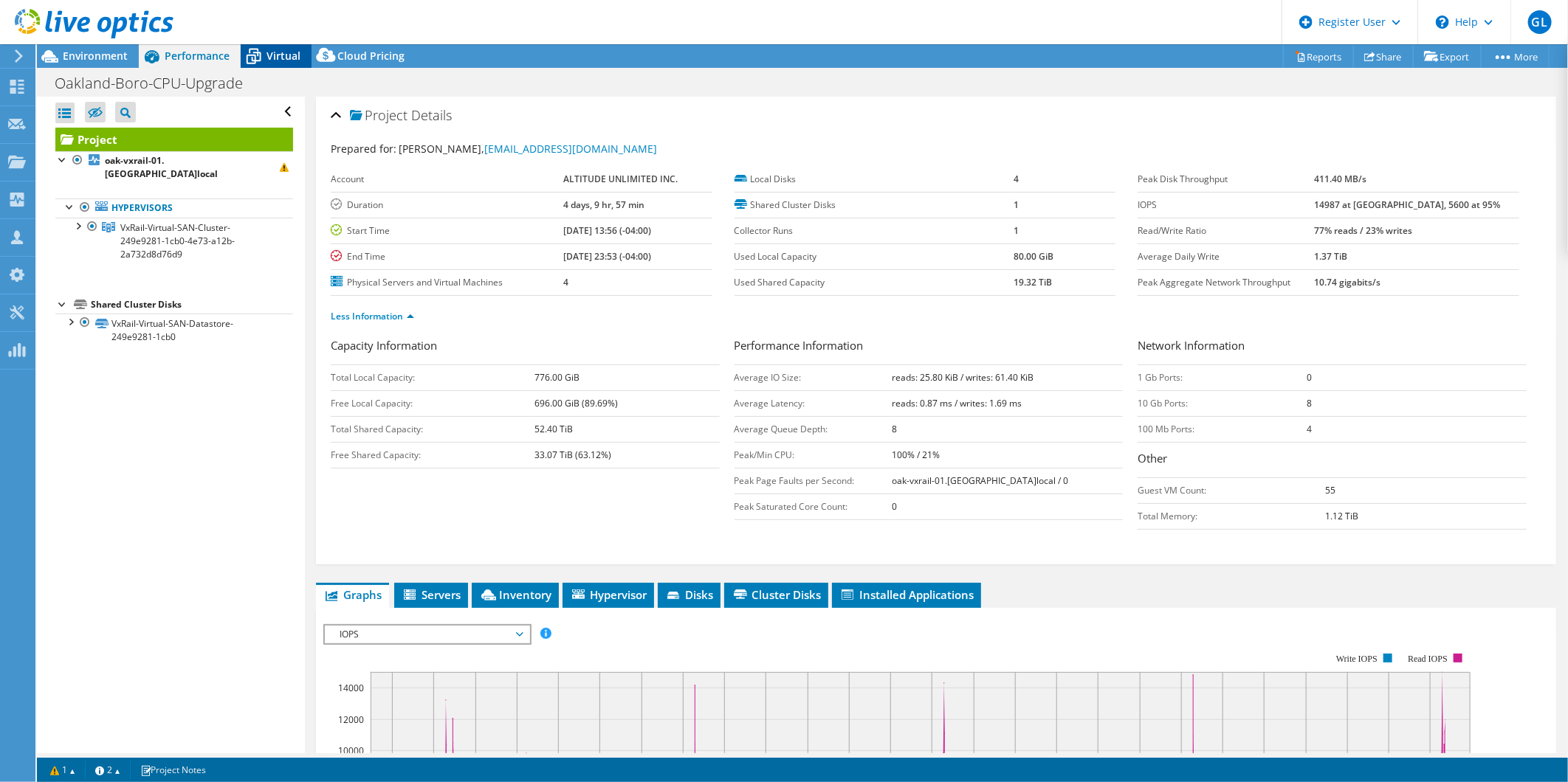
click at [279, 61] on span "Virtual" at bounding box center [283, 56] width 34 height 14
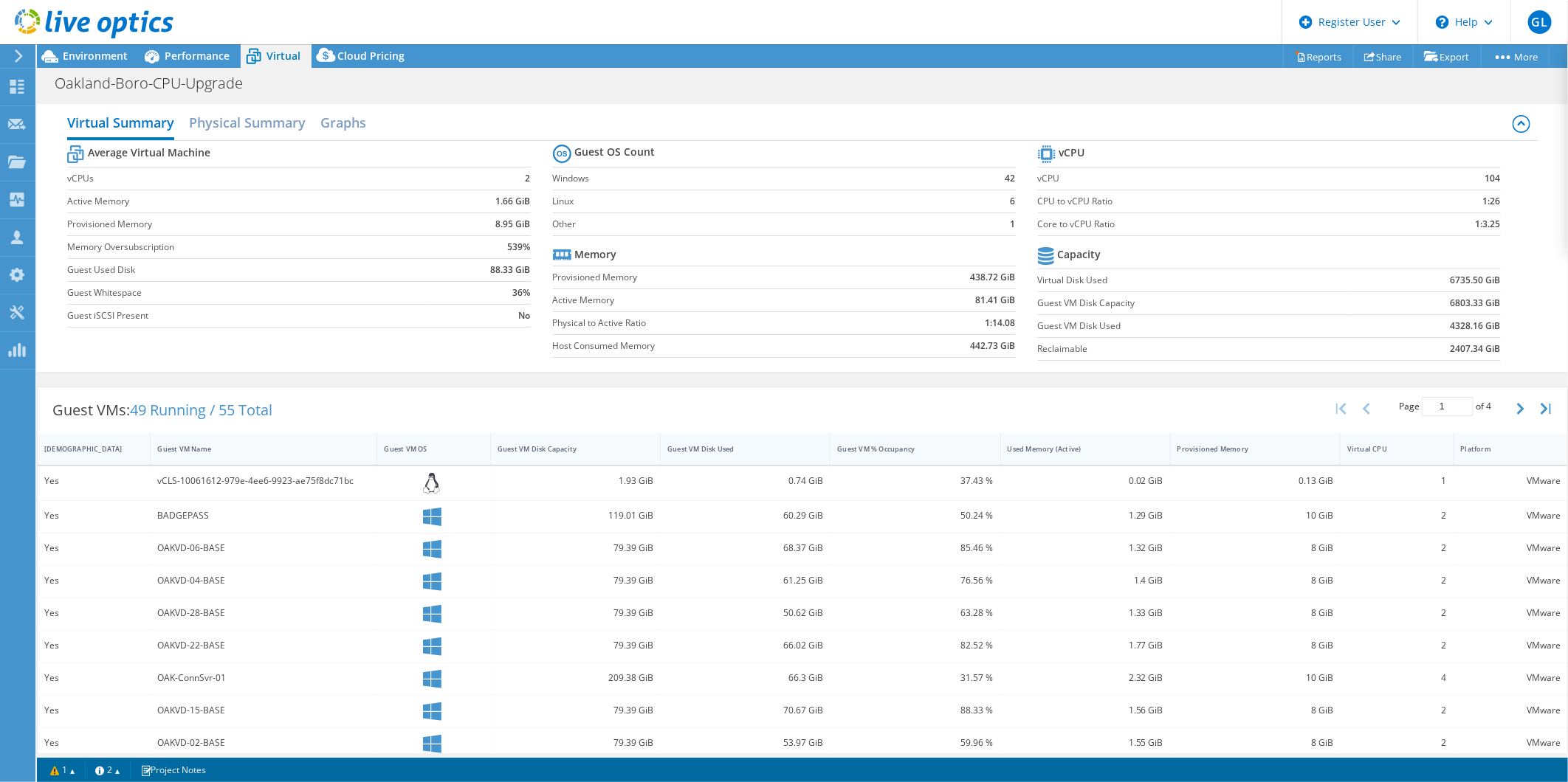
click at [672, 440] on div "Guest VM Disk Used" at bounding box center [736, 448] width 151 height 23
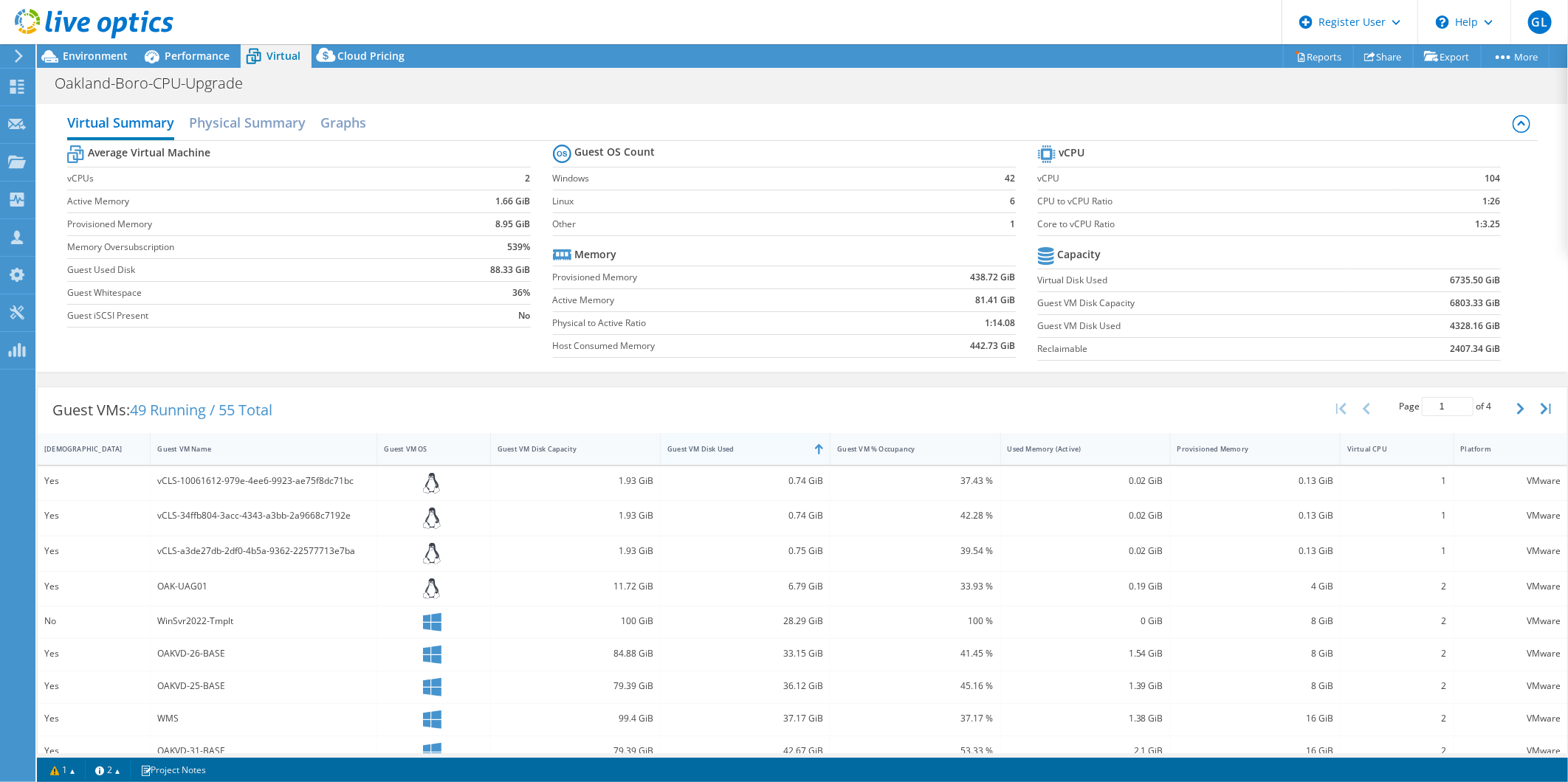
click at [680, 446] on div "Guest VM Disk Used" at bounding box center [737, 449] width 138 height 9
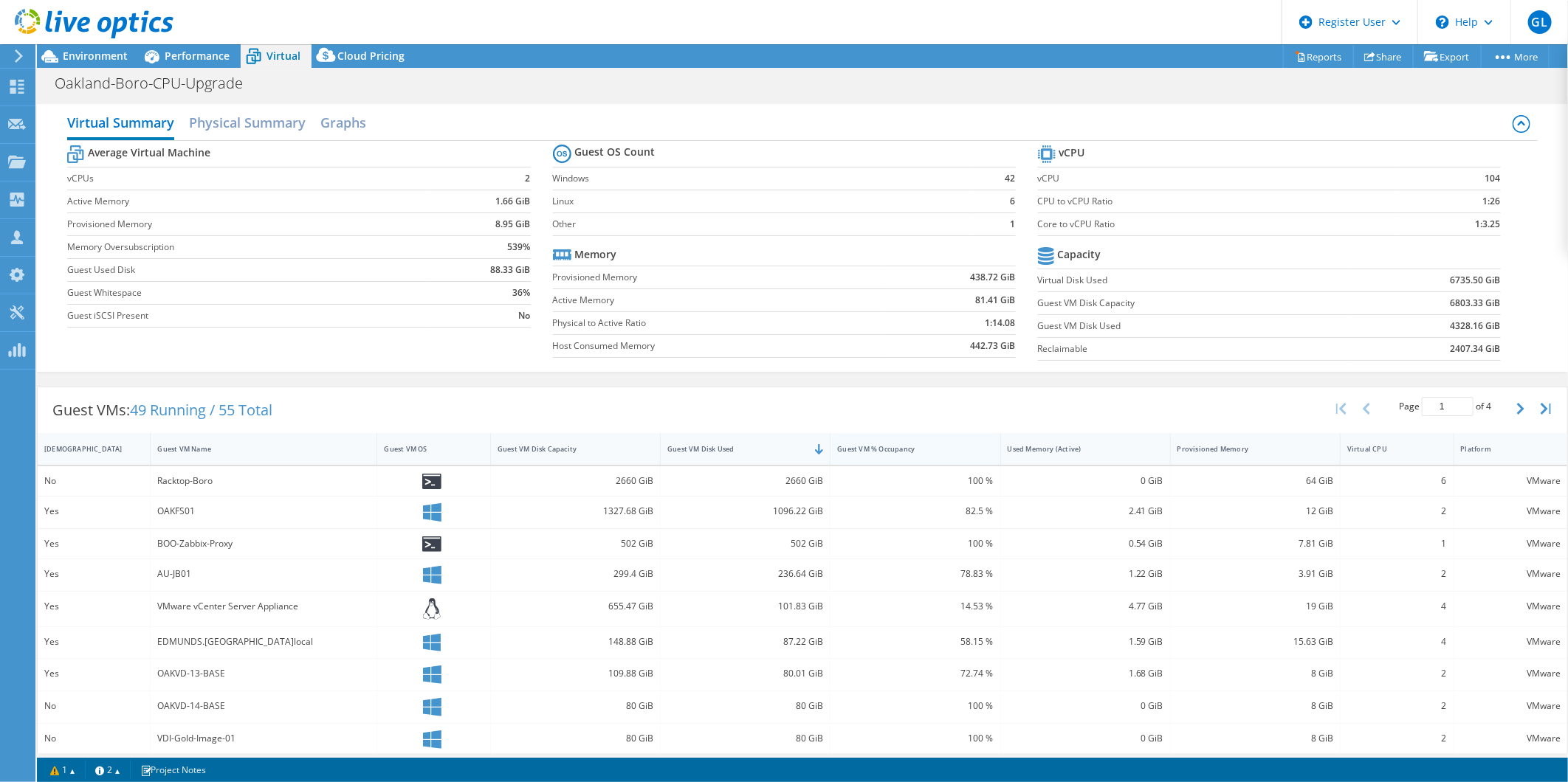
scroll to position [206, 0]
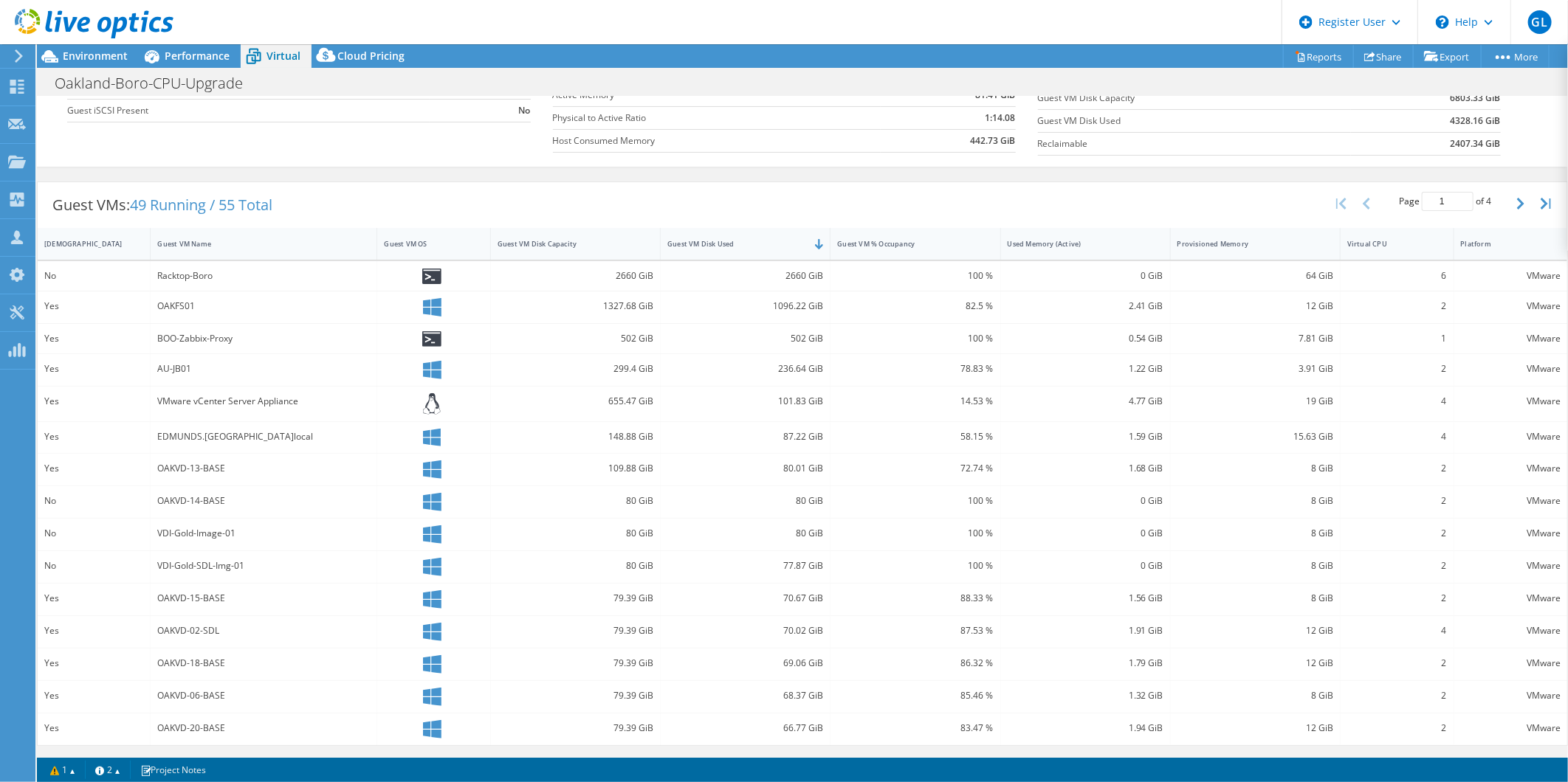
click at [101, 48] on div at bounding box center [86, 25] width 173 height 50
click at [113, 70] on div "Oakland-Boro-CPU-Upgrade Print" at bounding box center [803, 83] width 1532 height 28
click at [114, 61] on span "Environment" at bounding box center [95, 56] width 65 height 14
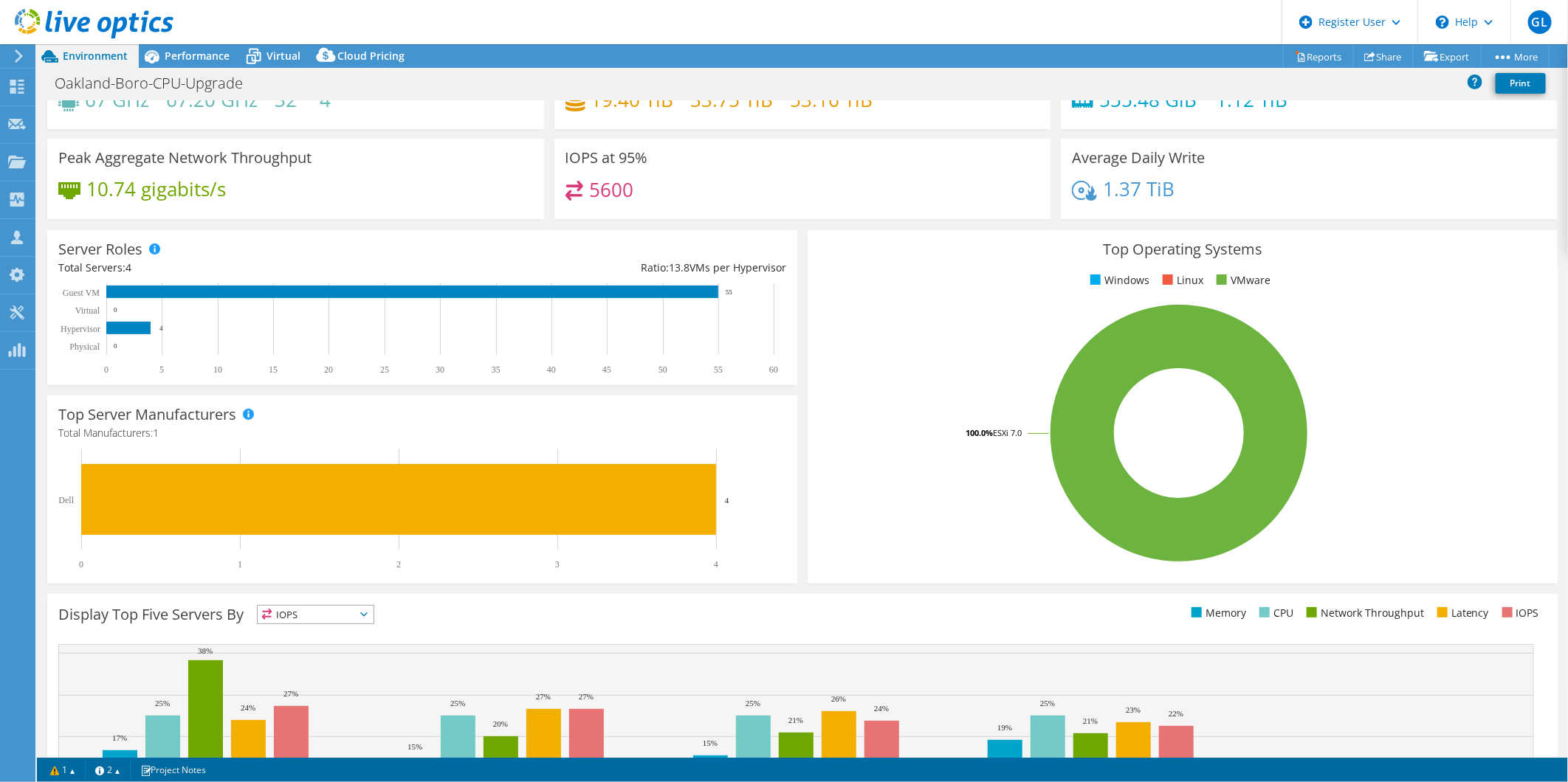
scroll to position [0, 0]
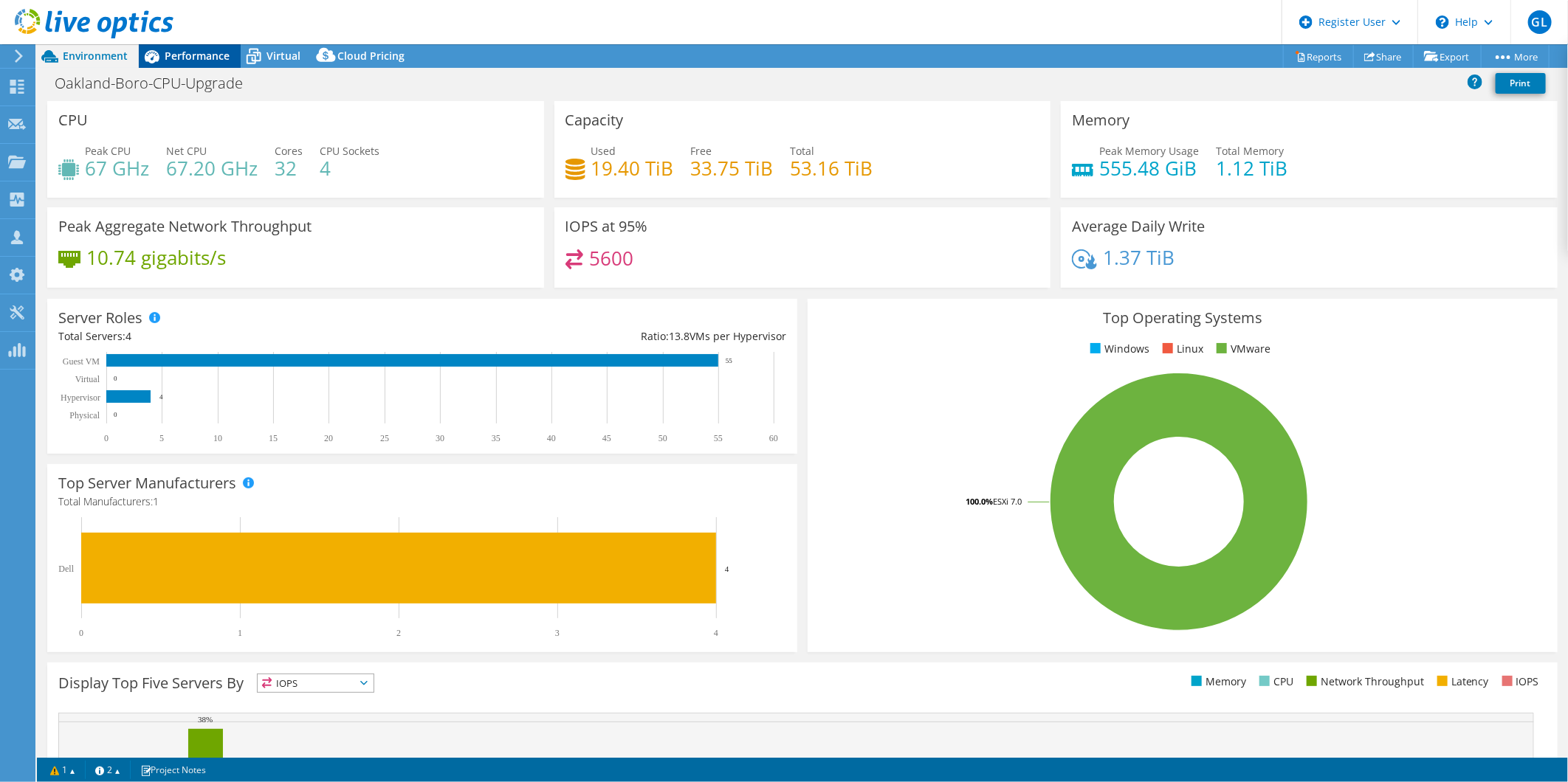
click at [210, 49] on span "Performance" at bounding box center [197, 56] width 65 height 14
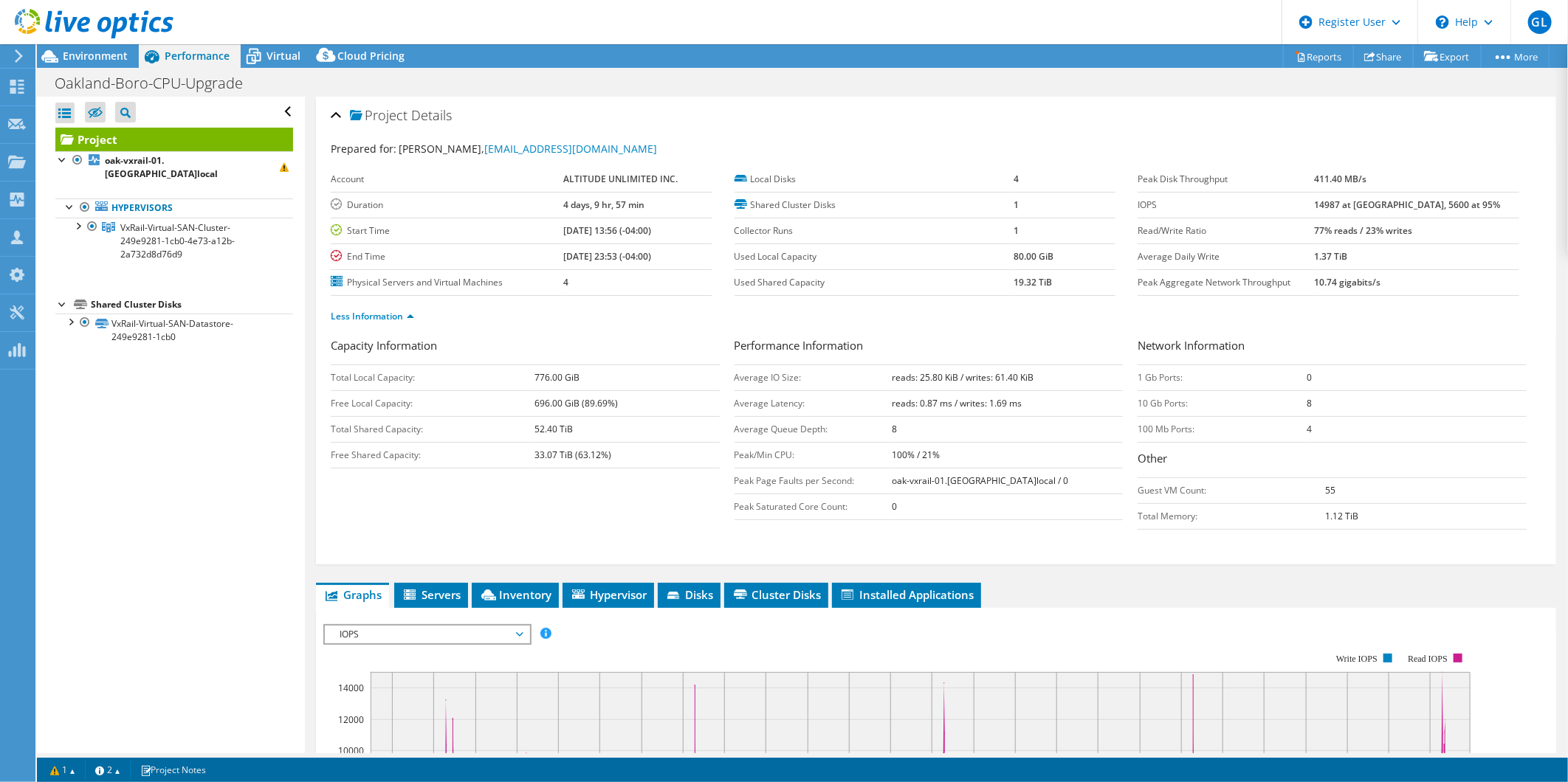
click at [279, 70] on div "Oakland-Boro-CPU-Upgrade Print" at bounding box center [803, 83] width 1532 height 28
click at [289, 61] on span "Virtual" at bounding box center [283, 56] width 34 height 14
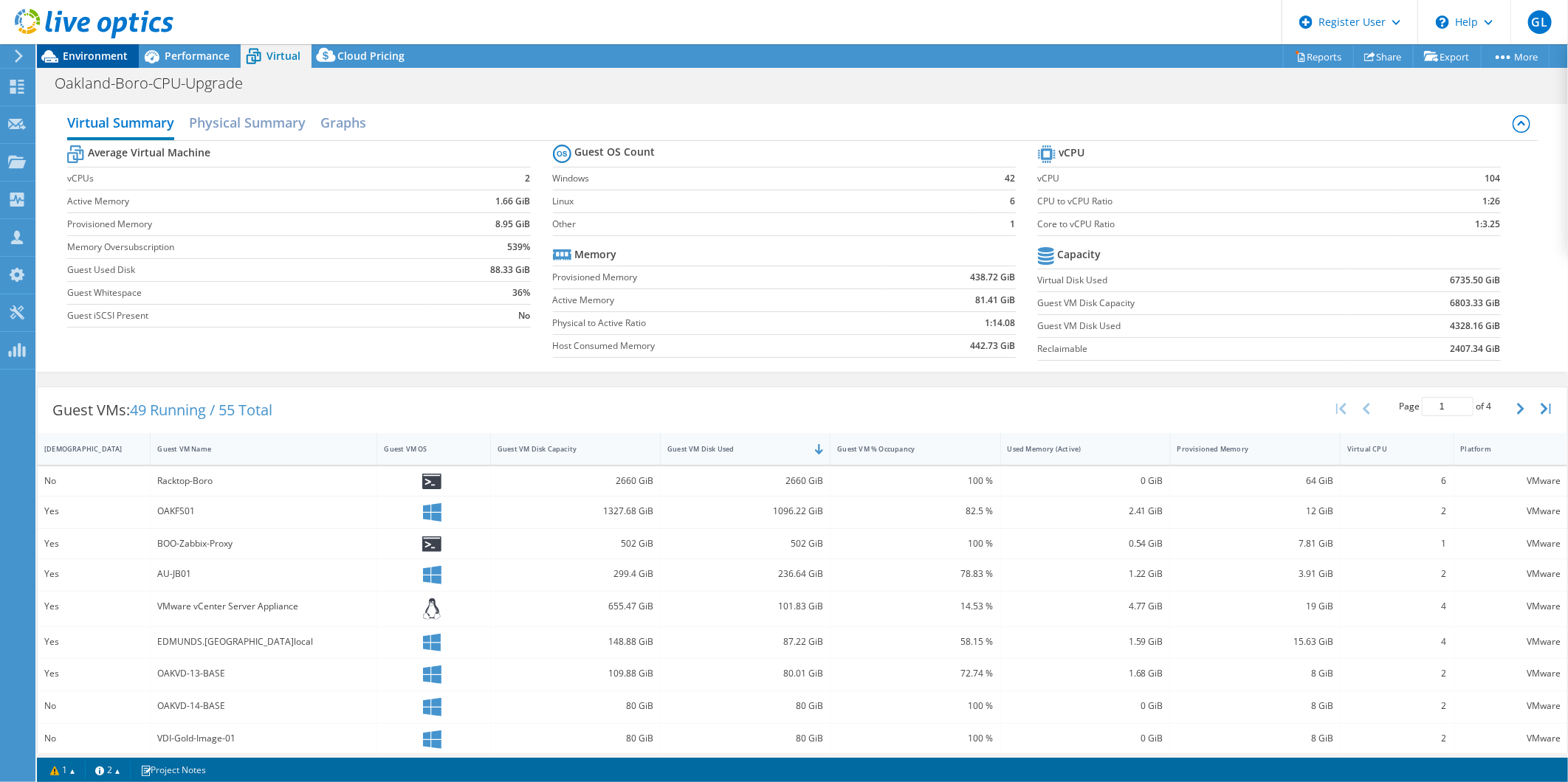
click at [74, 59] on span "Environment" at bounding box center [95, 56] width 65 height 14
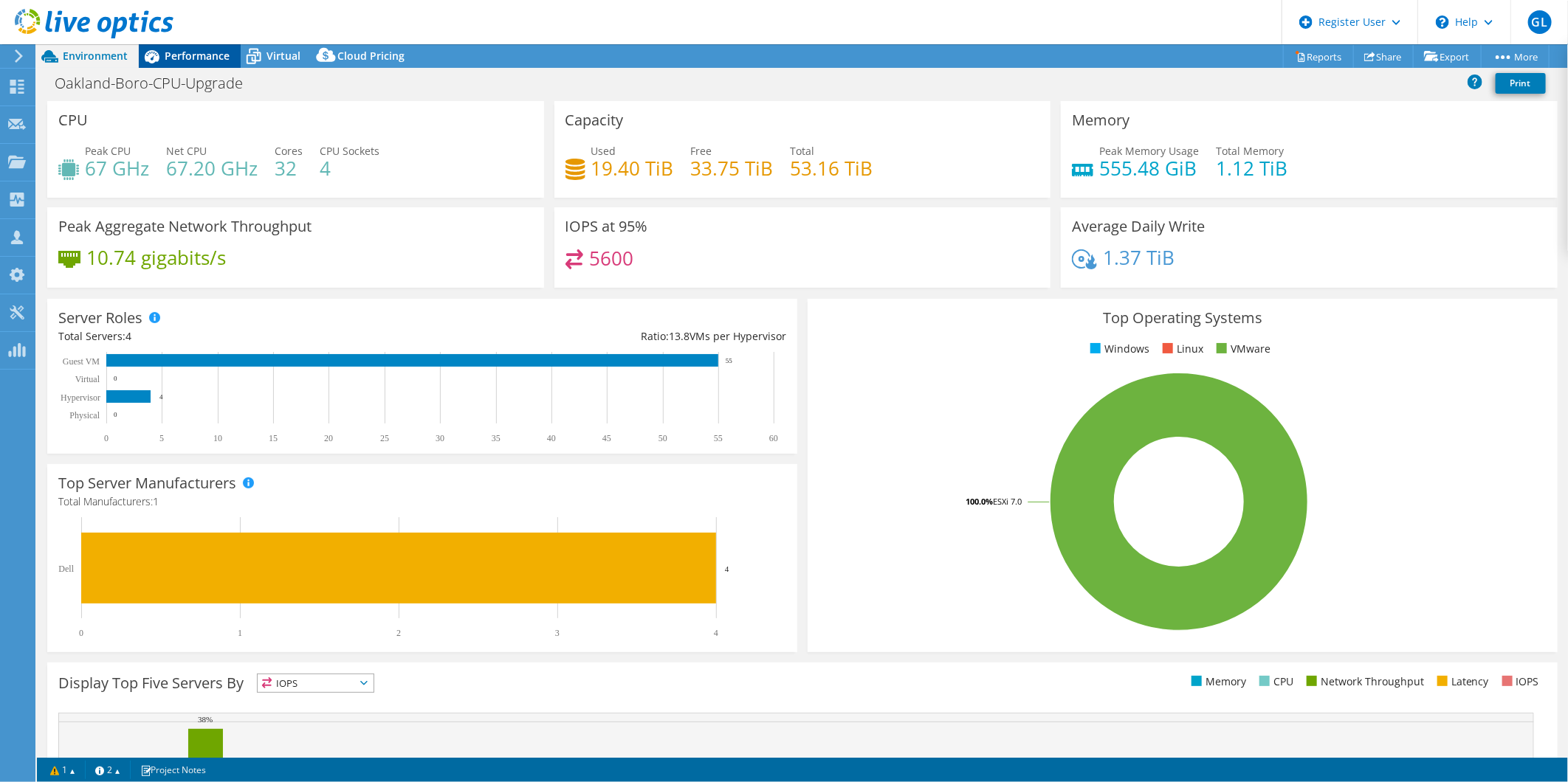
click at [223, 60] on span "Performance" at bounding box center [197, 56] width 65 height 14
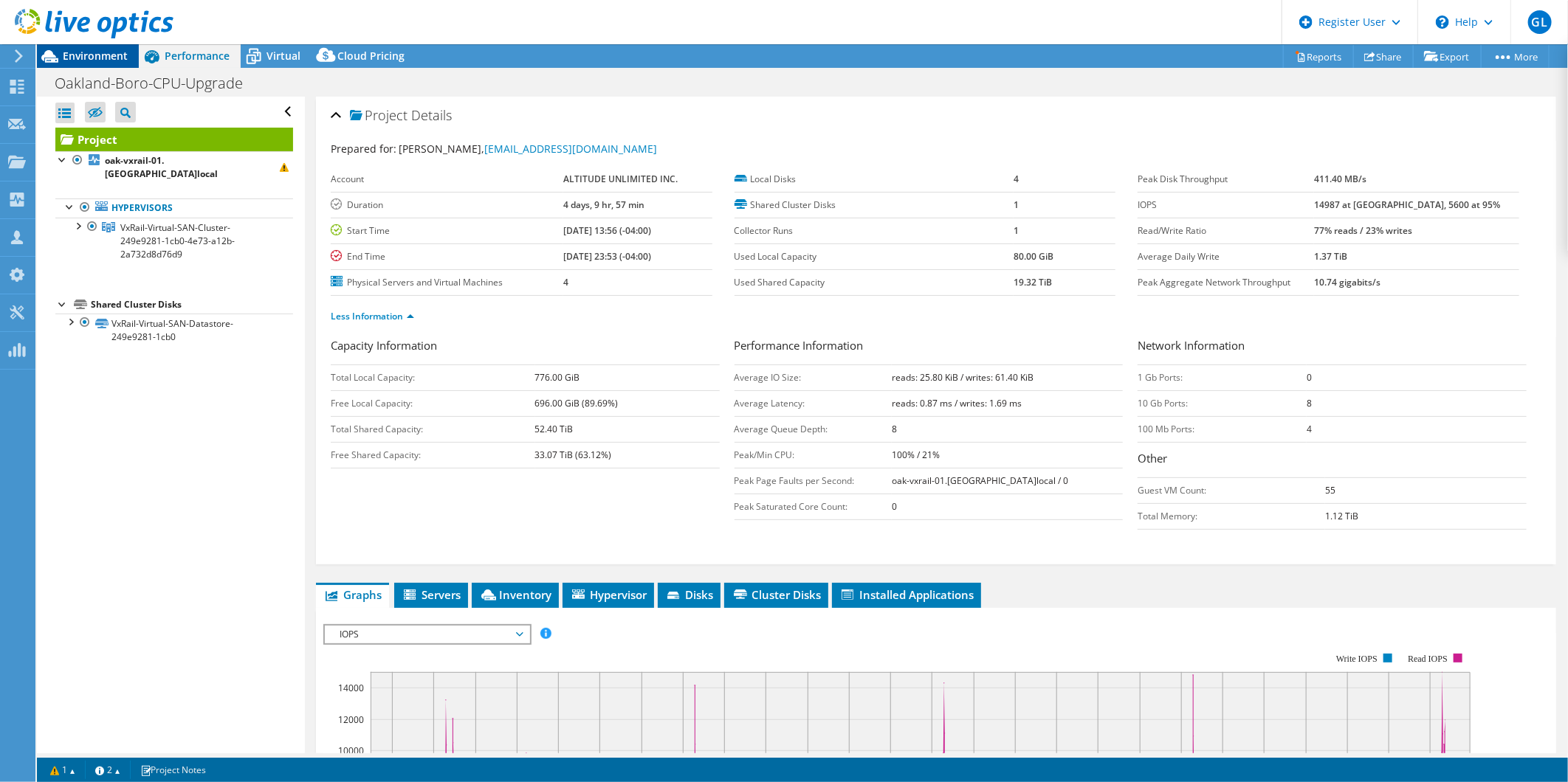
click at [87, 58] on span "Environment" at bounding box center [95, 56] width 65 height 14
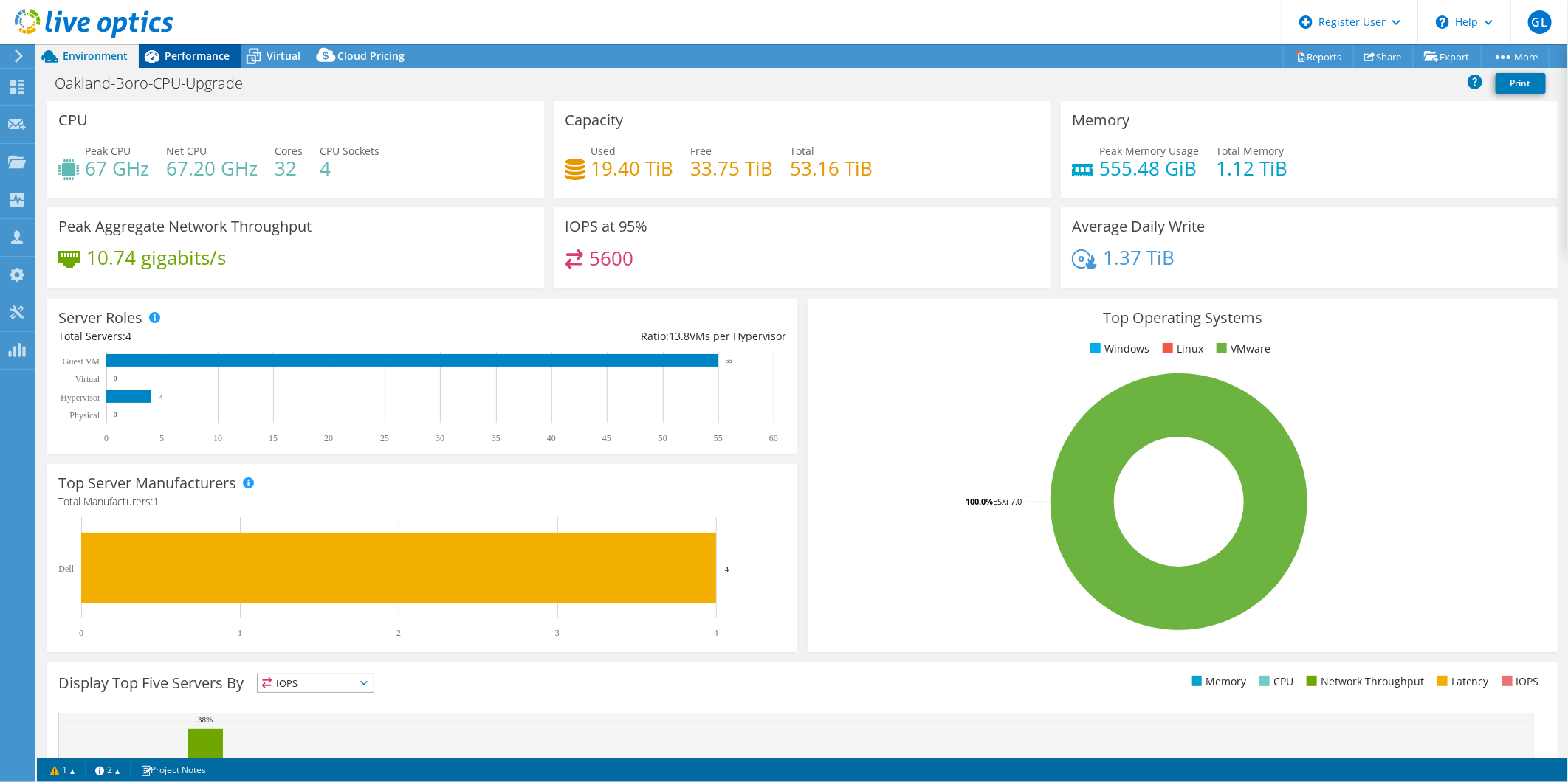
click at [186, 59] on span "Performance" at bounding box center [197, 56] width 65 height 14
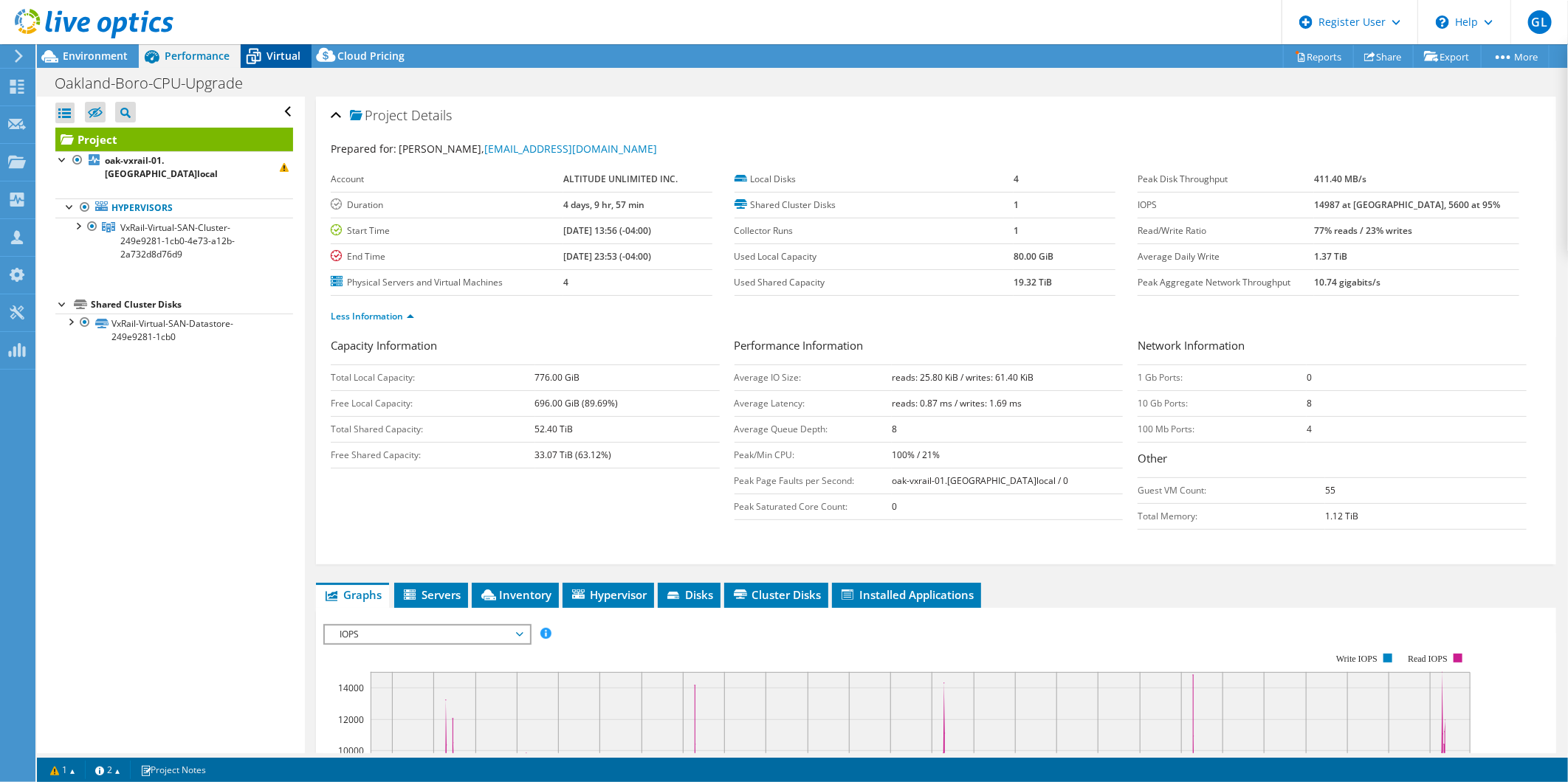
click at [278, 61] on span "Virtual" at bounding box center [283, 56] width 34 height 14
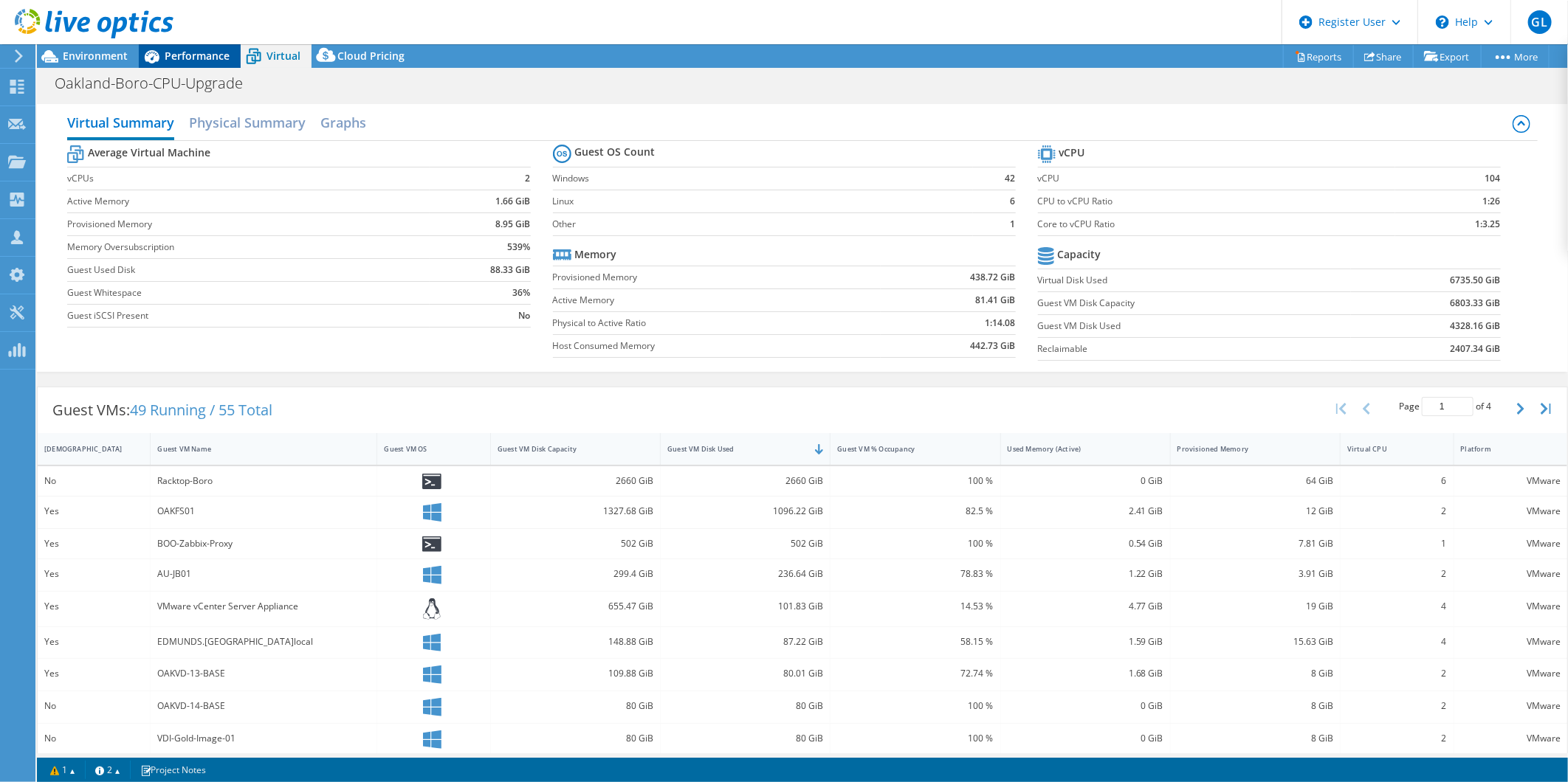
click at [172, 62] on div "Performance" at bounding box center [189, 56] width 102 height 24
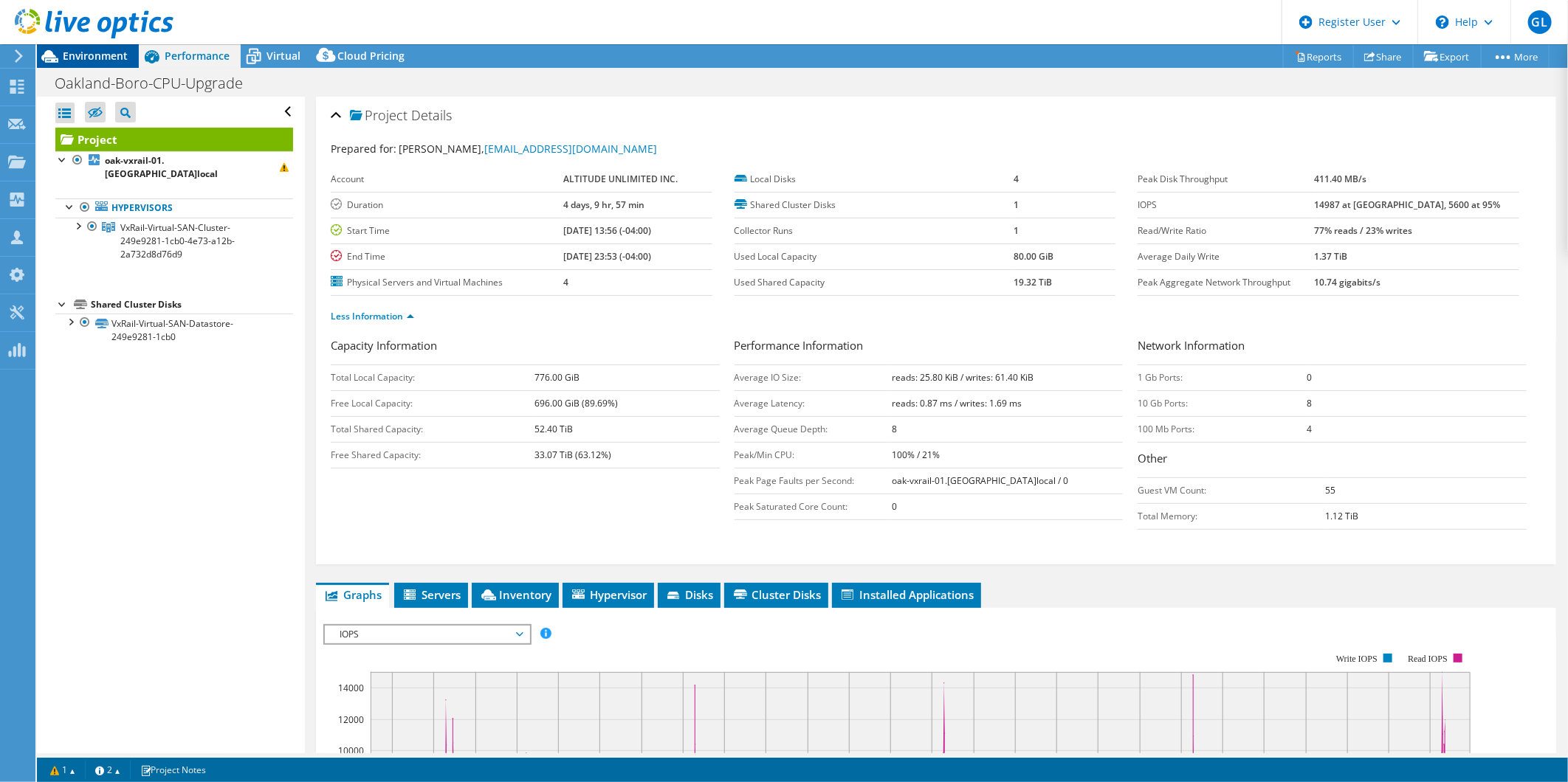
click at [127, 62] on span "Environment" at bounding box center [95, 56] width 65 height 14
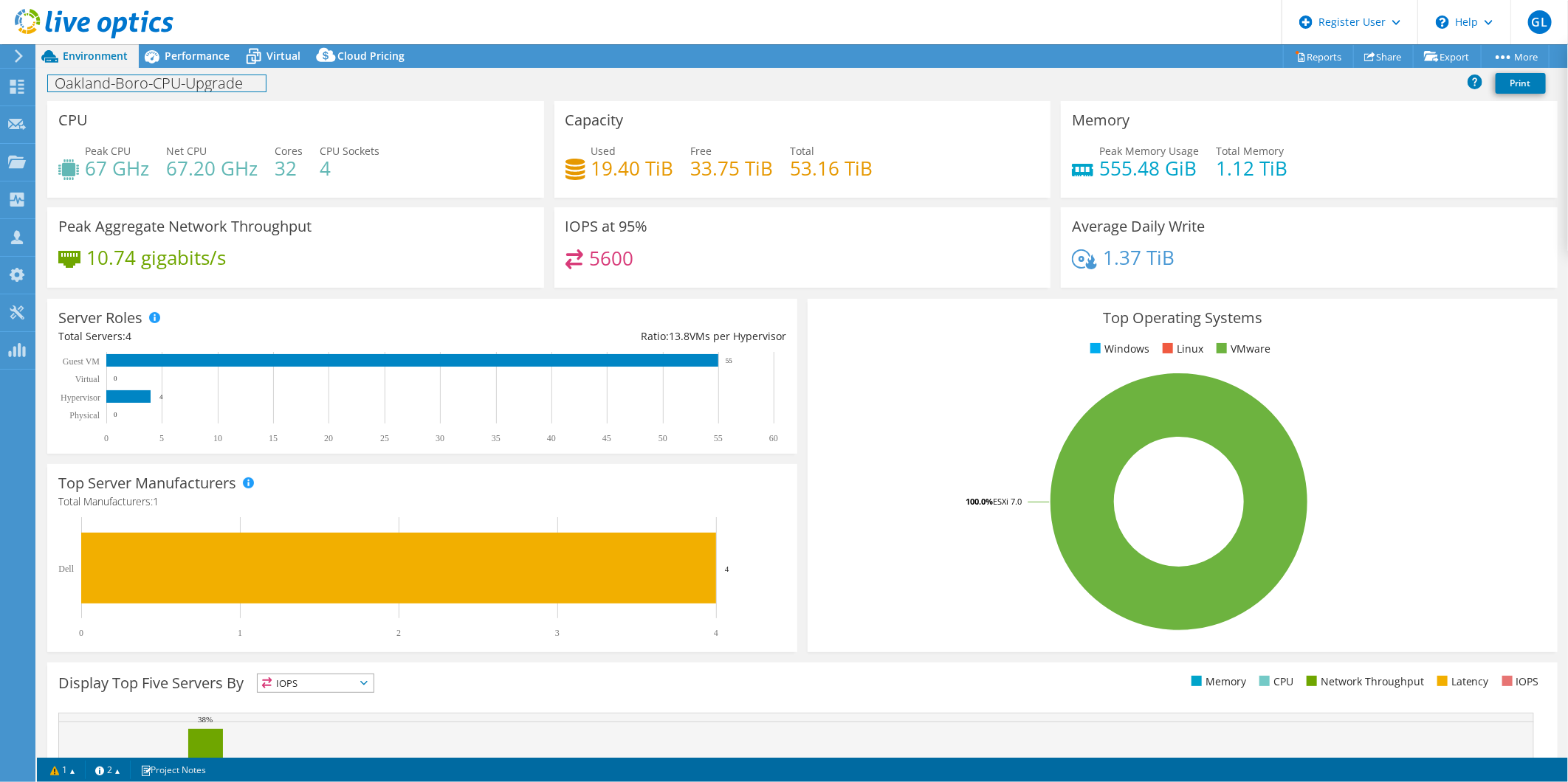
click at [208, 72] on div "Oakland-Boro-CPU-Upgrade Print" at bounding box center [803, 83] width 1532 height 28
click at [203, 55] on span "Performance" at bounding box center [197, 56] width 65 height 14
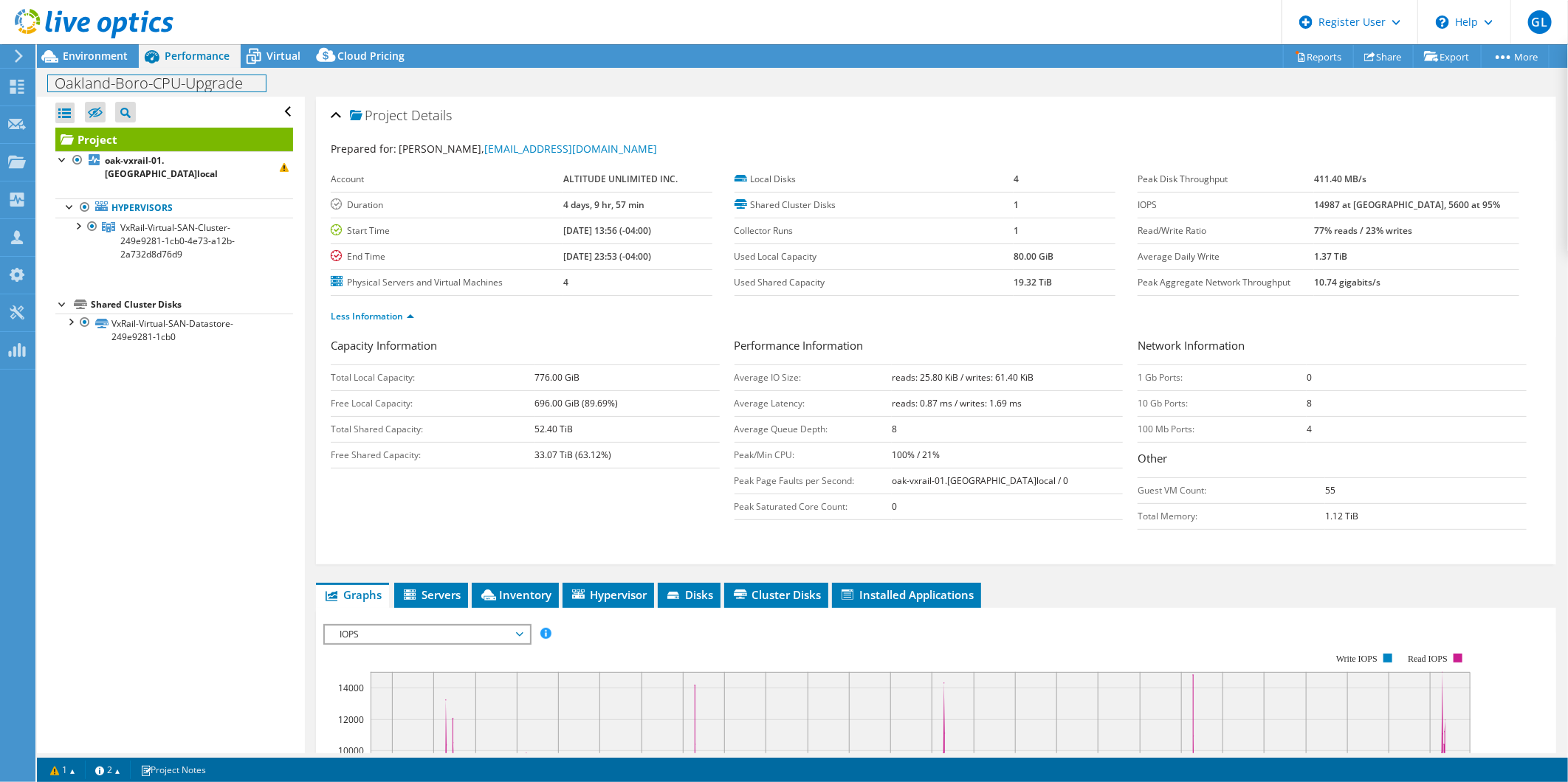
click at [118, 70] on div "Oakland-Boro-CPU-Upgrade Print" at bounding box center [803, 83] width 1532 height 28
click at [99, 50] on span "Environment" at bounding box center [95, 56] width 65 height 14
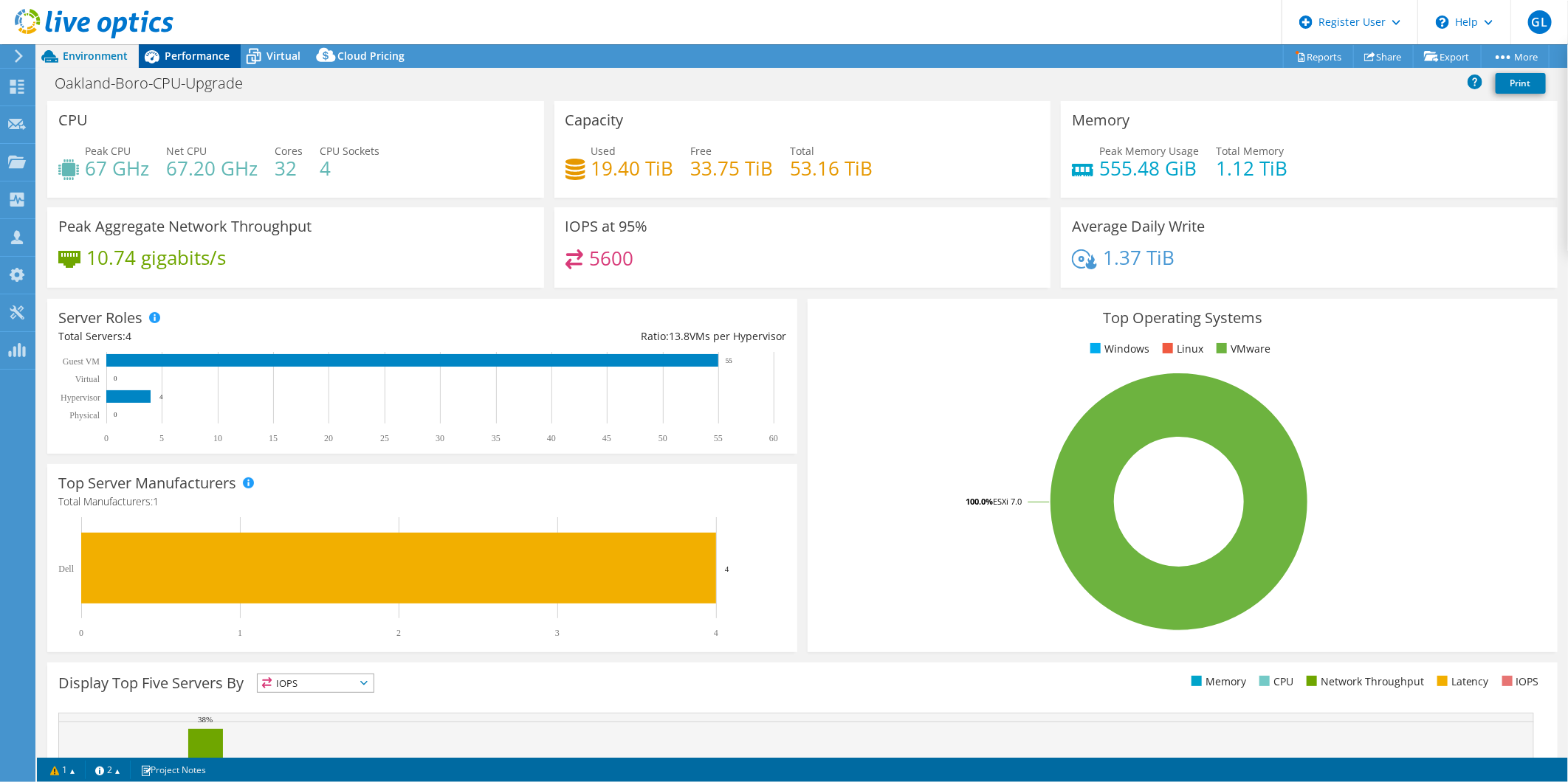
click at [209, 49] on span "Performance" at bounding box center [197, 56] width 65 height 14
